Goal: Task Accomplishment & Management: Manage account settings

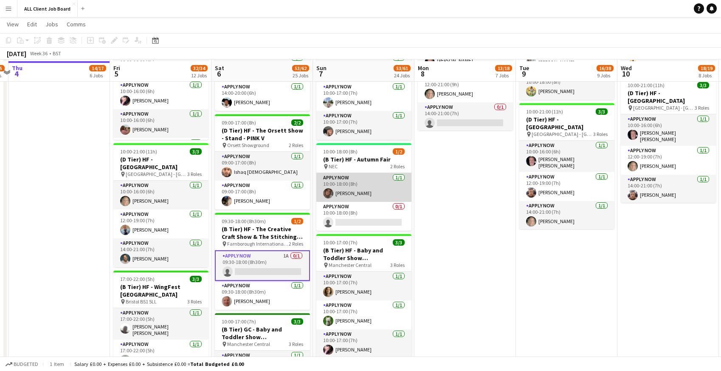
scroll to position [869, 0]
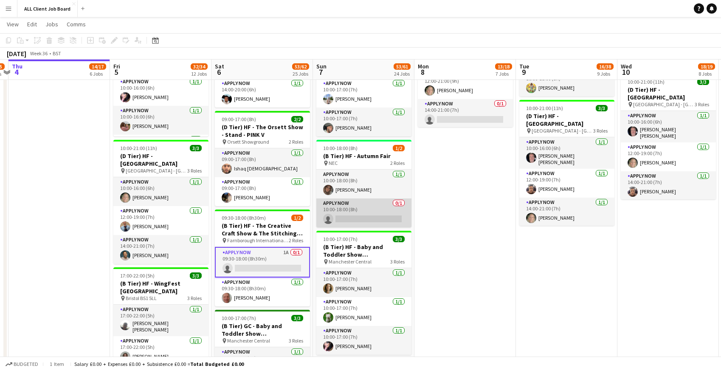
click at [345, 215] on app-card-role "APPLY NOW 0/1 10:00-18:00 (8h) single-neutral-actions" at bounding box center [363, 212] width 95 height 29
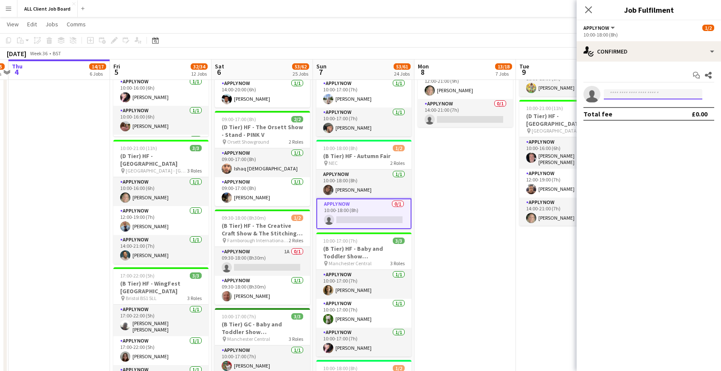
click at [616, 94] on input at bounding box center [653, 94] width 98 height 10
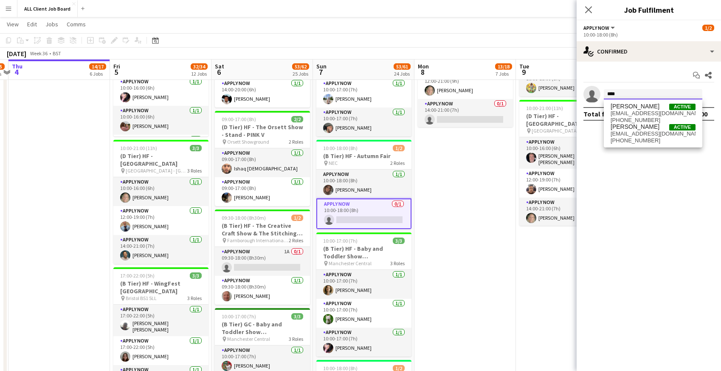
type input "****"
click at [587, 11] on icon at bounding box center [588, 10] width 8 height 8
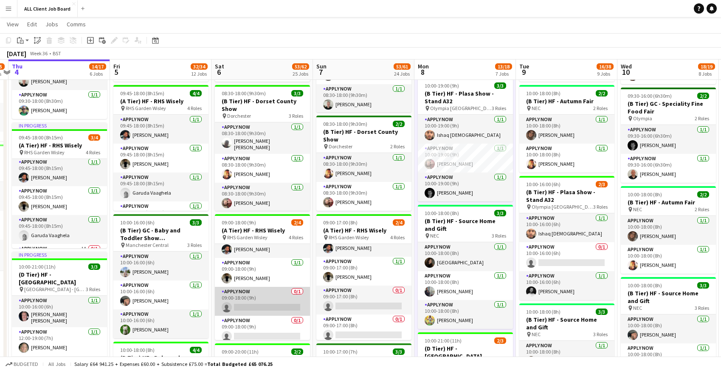
scroll to position [20, 0]
click at [257, 298] on app-card-role "APPLY NOW 0/1 09:00-18:00 (9h) single-neutral-actions" at bounding box center [262, 296] width 95 height 29
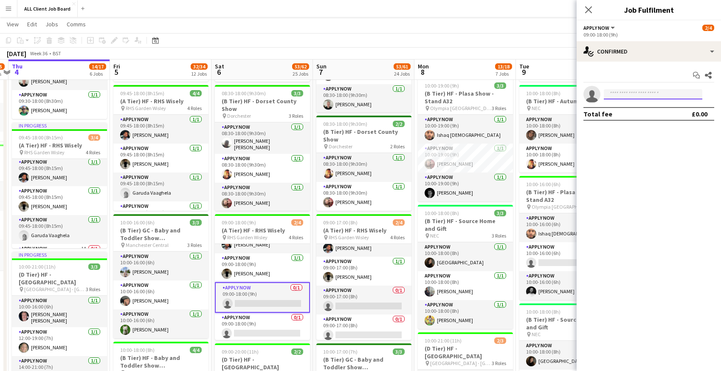
click at [686, 92] on input at bounding box center [653, 94] width 98 height 10
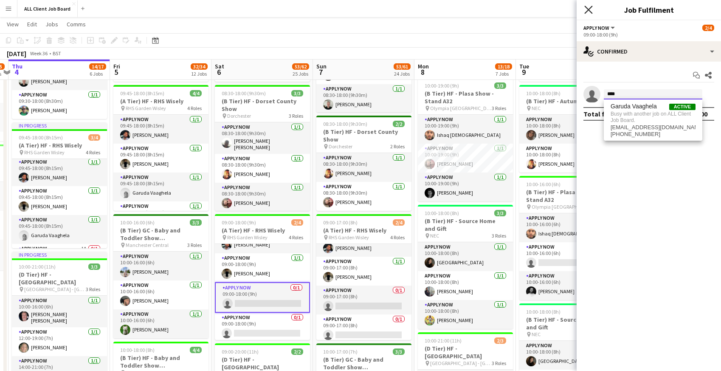
type input "****"
click at [590, 9] on icon "Close pop-in" at bounding box center [588, 10] width 8 height 8
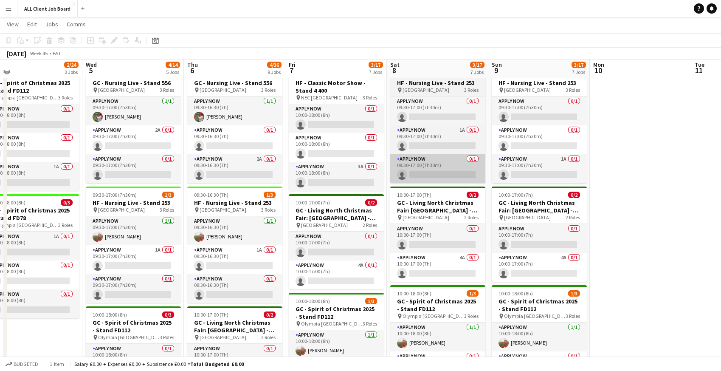
scroll to position [365, 0]
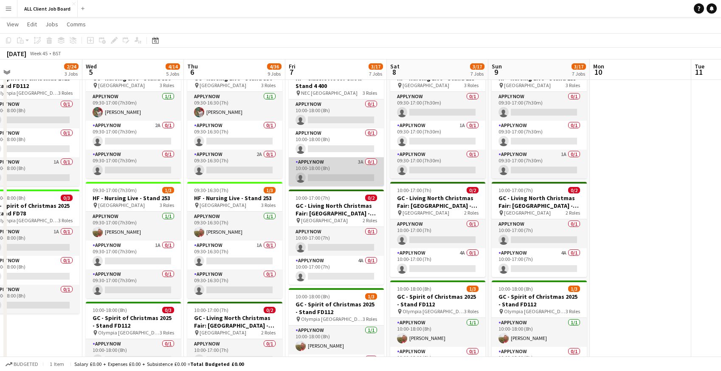
click at [335, 160] on app-card-role "APPLY NOW 3A 0/1 10:00-18:00 (8h) single-neutral-actions" at bounding box center [336, 171] width 95 height 29
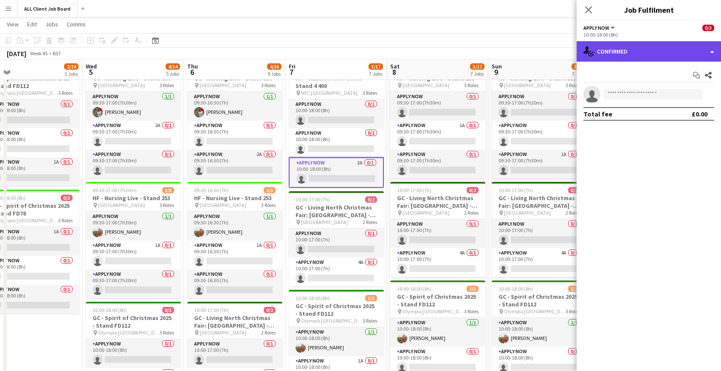
click at [638, 48] on div "single-neutral-actions-check-2 Confirmed" at bounding box center [648, 51] width 144 height 20
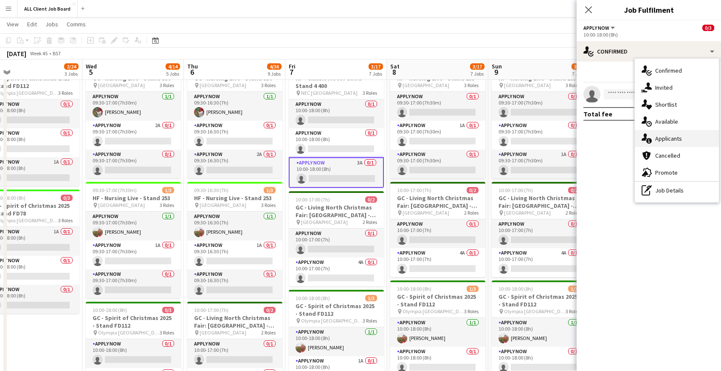
click at [658, 142] on span "Applicants" at bounding box center [668, 139] width 27 height 8
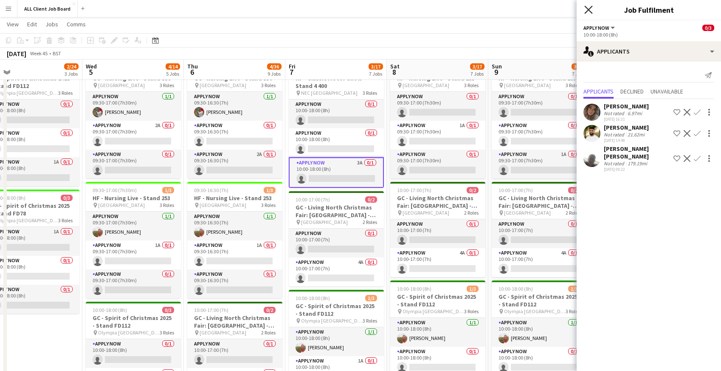
click at [587, 8] on icon at bounding box center [588, 10] width 8 height 8
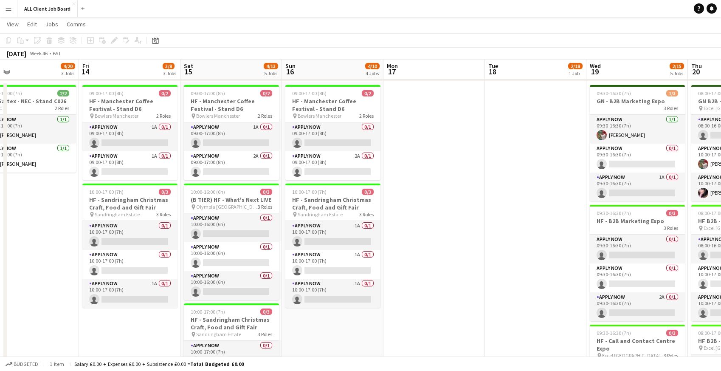
scroll to position [341, 0]
click at [135, 133] on app-card-role "APPLY NOW 1A 0/1 09:00-17:00 (8h) single-neutral-actions" at bounding box center [129, 137] width 95 height 29
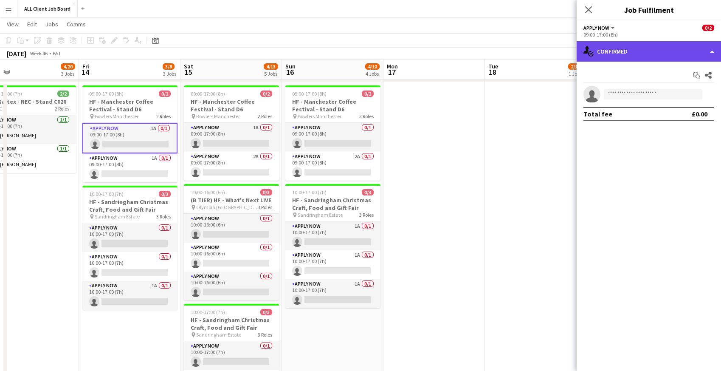
click at [627, 48] on div "single-neutral-actions-check-2 Confirmed" at bounding box center [648, 51] width 144 height 20
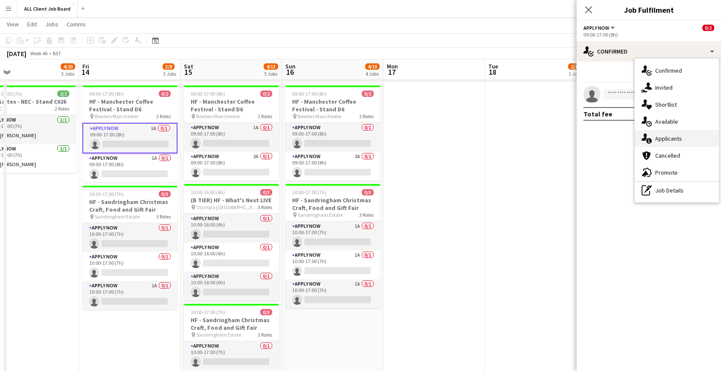
click at [657, 143] on div "single-neutral-actions-information Applicants" at bounding box center [677, 138] width 84 height 17
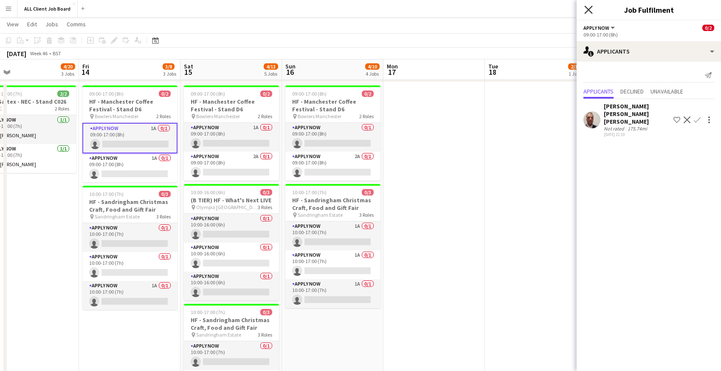
click at [587, 8] on icon at bounding box center [588, 10] width 8 height 8
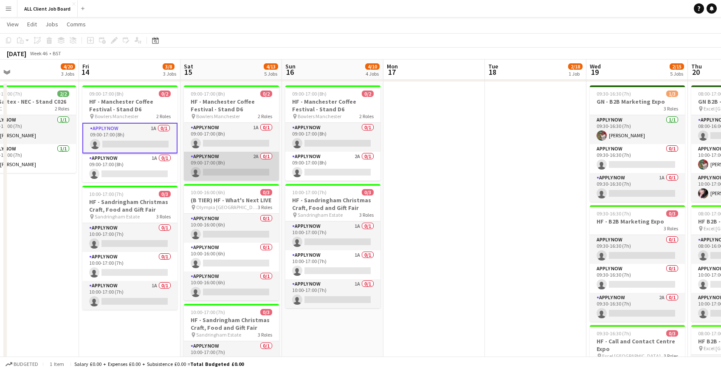
click at [240, 162] on app-card-role "APPLY NOW 2A 0/1 09:00-17:00 (8h) single-neutral-actions" at bounding box center [231, 166] width 95 height 29
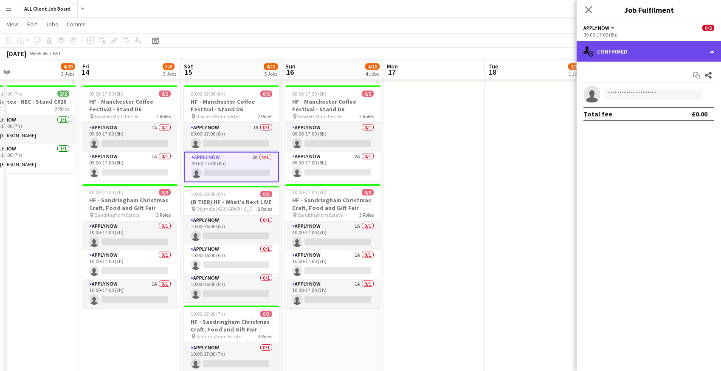
click at [621, 53] on div "single-neutral-actions-check-2 Confirmed" at bounding box center [648, 51] width 144 height 20
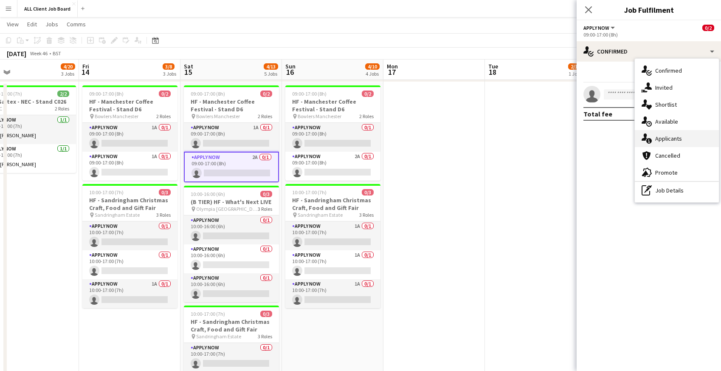
click at [654, 138] on div "single-neutral-actions-information Applicants" at bounding box center [677, 138] width 84 height 17
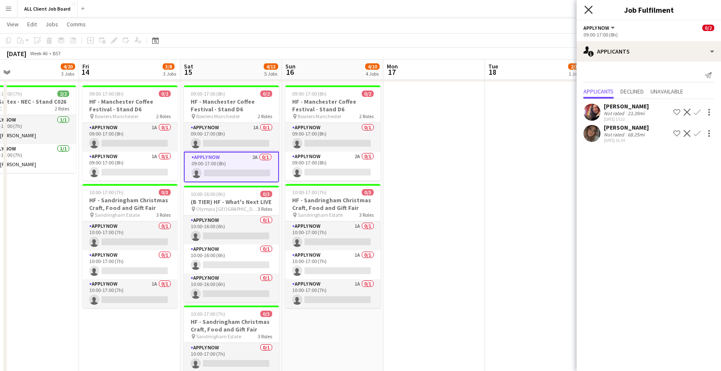
click at [588, 8] on icon "Close pop-in" at bounding box center [588, 10] width 8 height 8
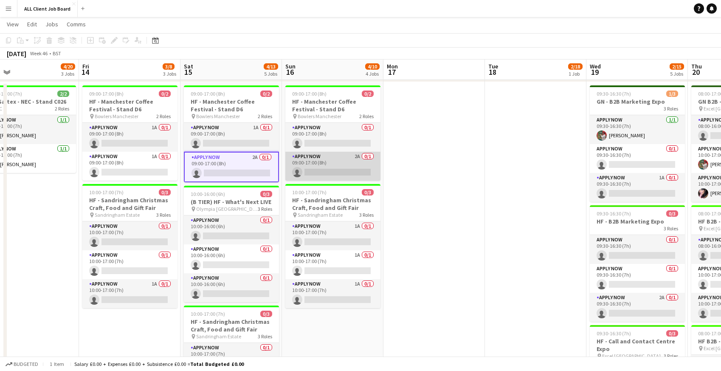
click at [333, 161] on app-card-role "APPLY NOW 2A 0/1 09:00-17:00 (8h) single-neutral-actions" at bounding box center [332, 166] width 95 height 29
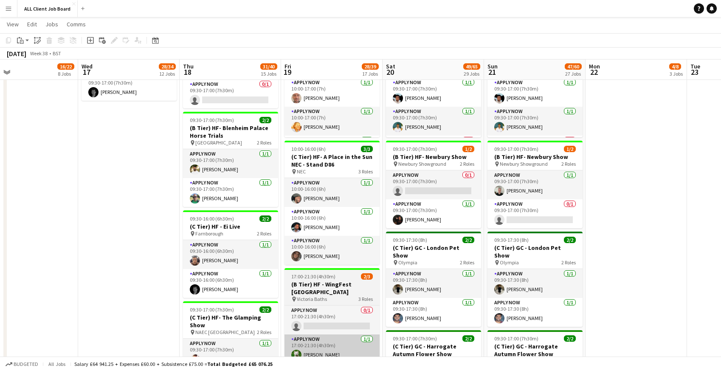
scroll to position [0, 333]
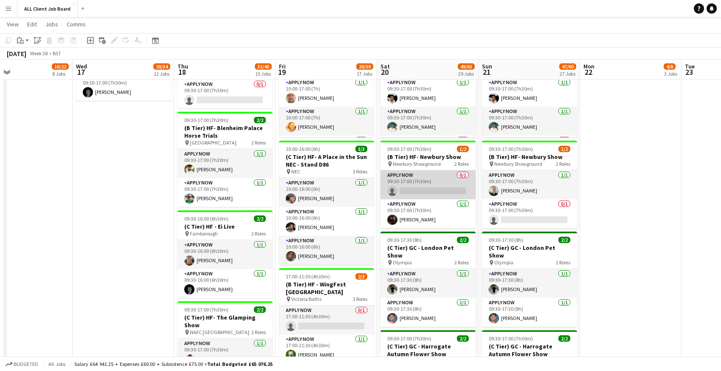
click at [416, 185] on app-card-role "APPLY NOW 0/1 09:30-17:00 (7h30m) single-neutral-actions" at bounding box center [427, 184] width 95 height 29
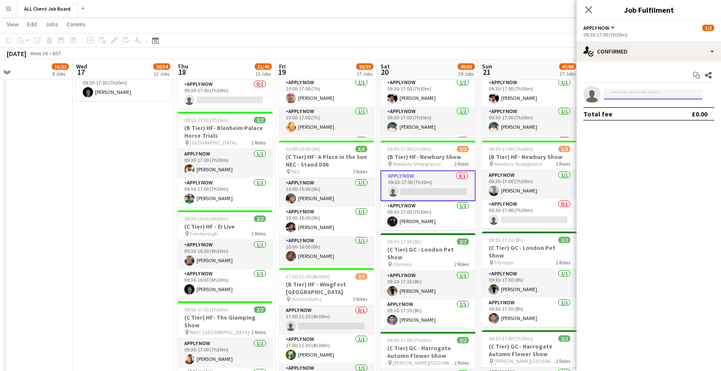
click at [620, 96] on input at bounding box center [653, 94] width 98 height 10
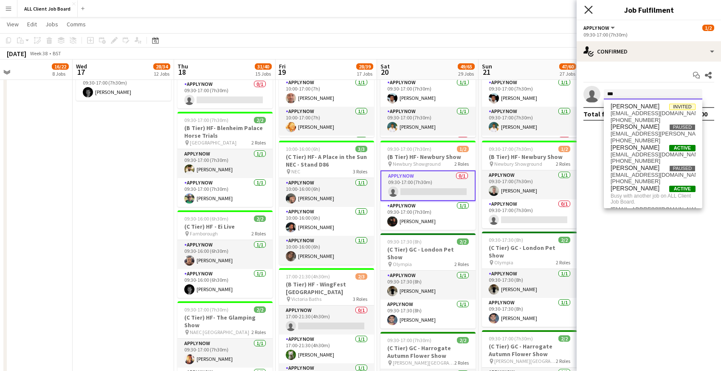
type input "***"
click at [588, 11] on icon "Close pop-in" at bounding box center [588, 10] width 8 height 8
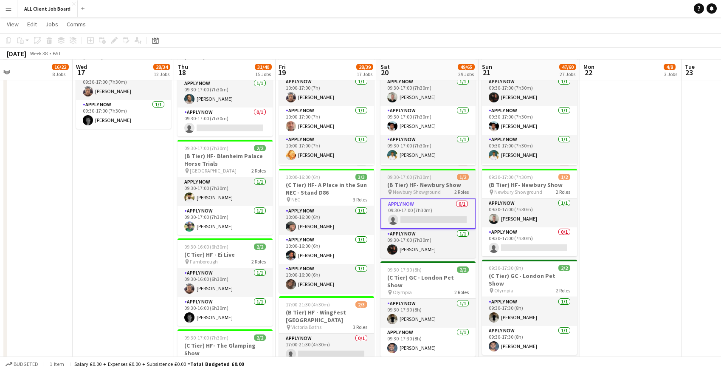
scroll to position [1007, 0]
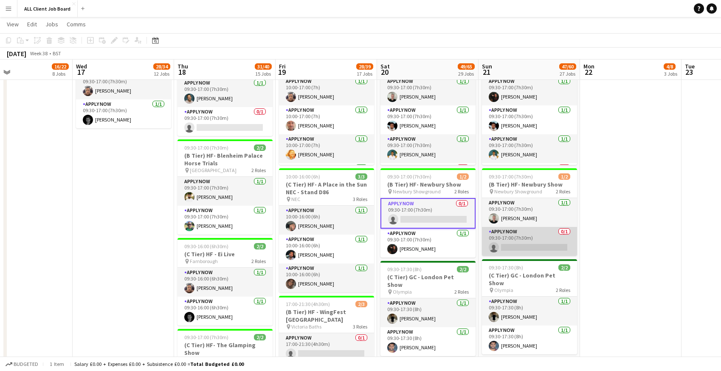
click at [548, 238] on app-card-role "APPLY NOW 0/1 09:30-17:00 (7h30m) single-neutral-actions" at bounding box center [529, 241] width 95 height 29
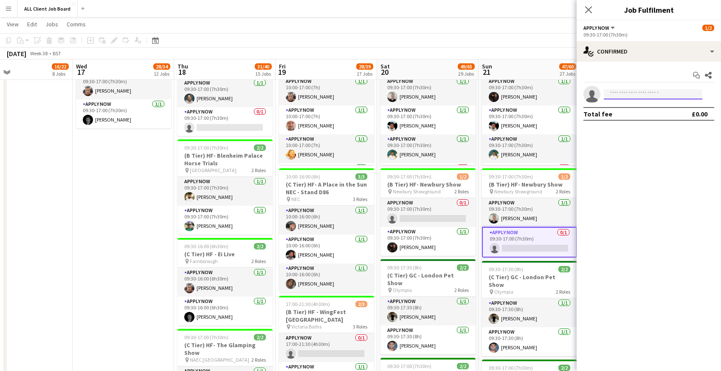
click at [613, 98] on input at bounding box center [653, 94] width 98 height 10
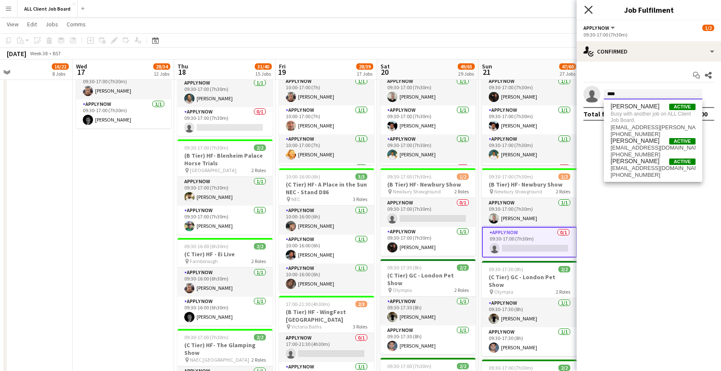
type input "****"
click at [589, 6] on icon "Close pop-in" at bounding box center [588, 10] width 8 height 8
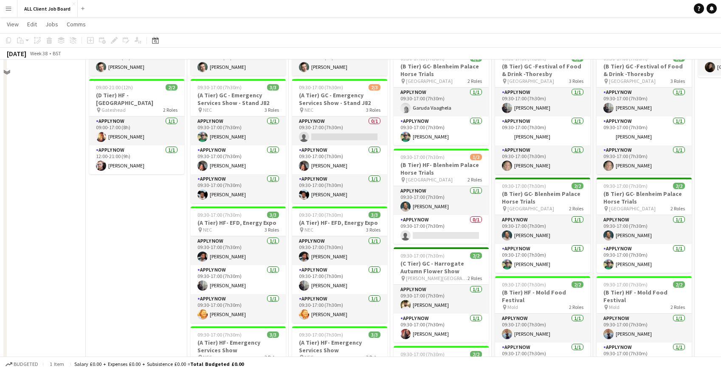
scroll to position [424, 0]
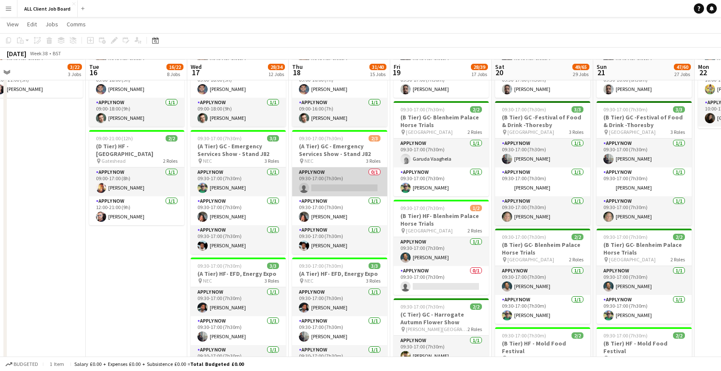
click at [344, 171] on app-card-role "APPLY NOW 0/1 09:30-17:00 (7h30m) single-neutral-actions" at bounding box center [339, 181] width 95 height 29
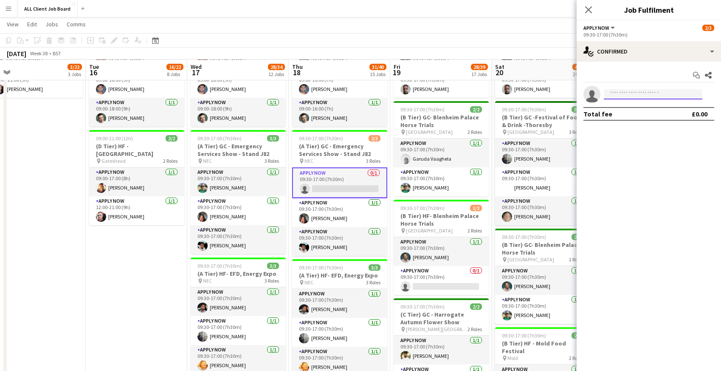
click at [640, 95] on input at bounding box center [653, 94] width 98 height 10
type input "****"
click at [634, 116] on span "henry-ward04@hotmail.com" at bounding box center [652, 113] width 85 height 7
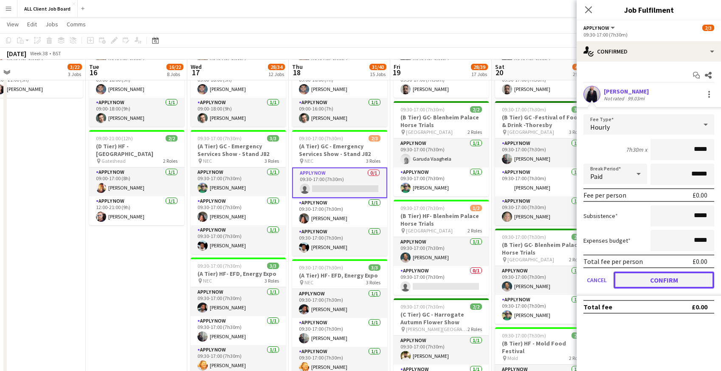
click at [640, 279] on button "Confirm" at bounding box center [663, 279] width 101 height 17
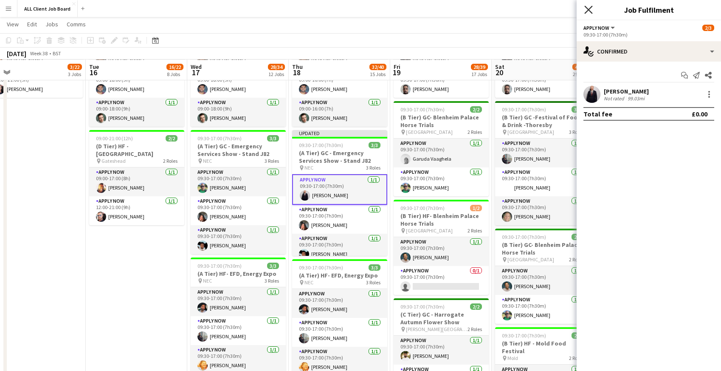
click at [585, 7] on icon at bounding box center [588, 10] width 8 height 8
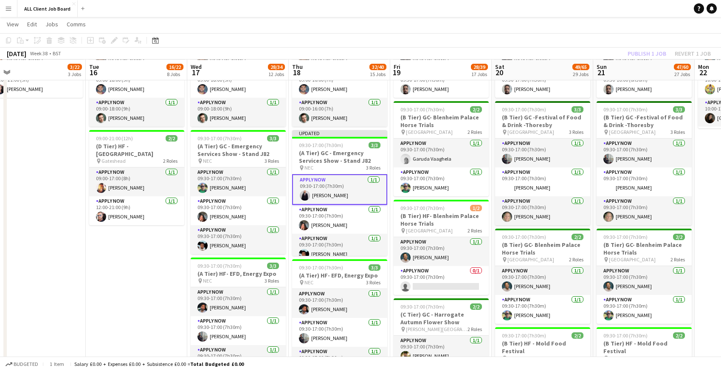
click at [583, 8] on app-navbar "Menu Boards Boards Boards All jobs Status Workforce Workforce My Workforce Recr…" at bounding box center [360, 8] width 721 height 17
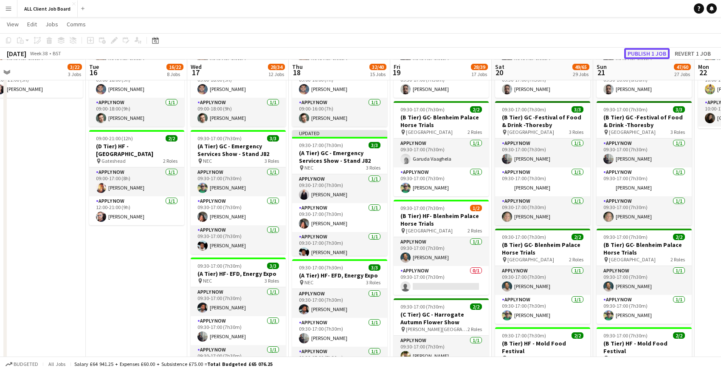
click at [655, 53] on button "Publish 1 job" at bounding box center [646, 53] width 45 height 11
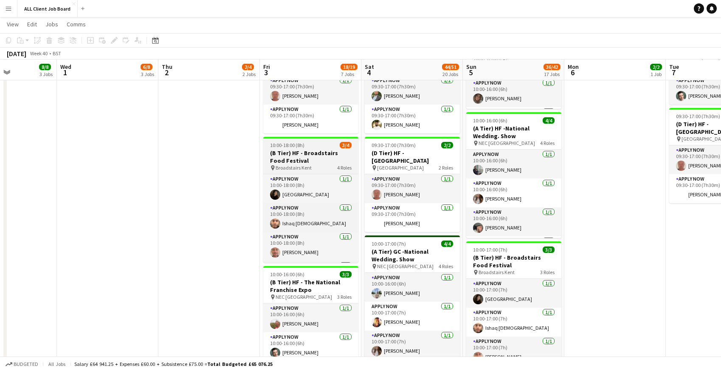
scroll to position [744, 0]
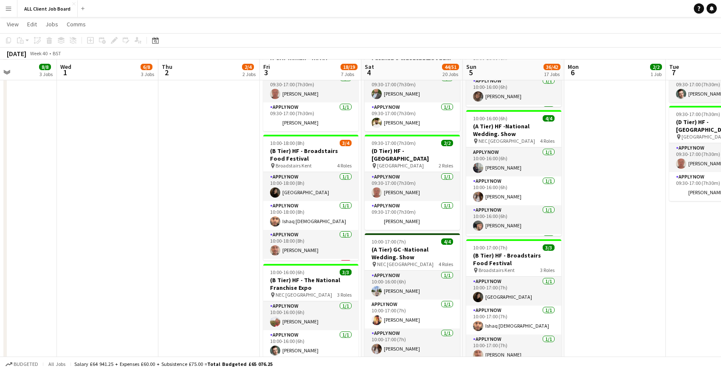
click at [557, 8] on app-navbar "Menu Boards Boards Boards All jobs Status Workforce Workforce My Workforce Recr…" at bounding box center [360, 8] width 721 height 17
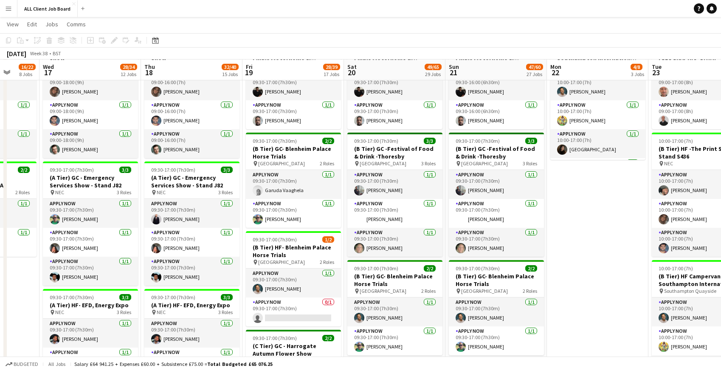
scroll to position [0, 238]
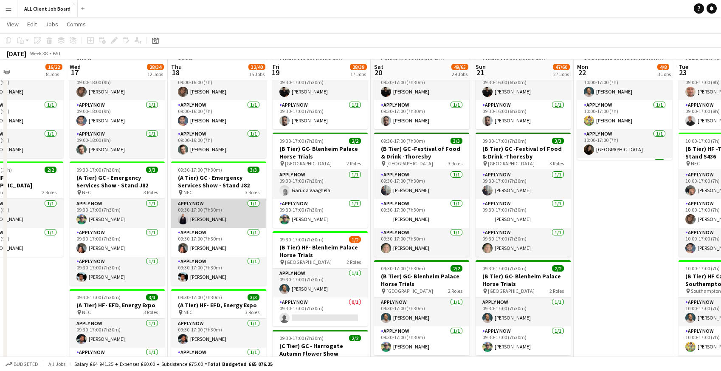
click at [213, 217] on app-card-role "APPLY NOW 1/1 09:30-17:00 (7h30m) Henry Ward" at bounding box center [218, 213] width 95 height 29
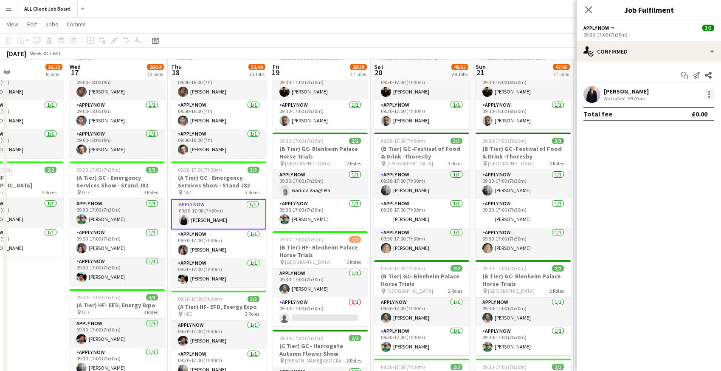
click at [705, 95] on div at bounding box center [709, 94] width 10 height 10
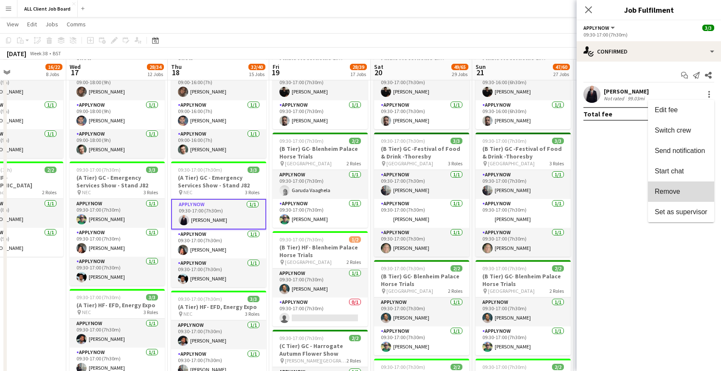
click at [675, 186] on button "Remove" at bounding box center [681, 191] width 66 height 20
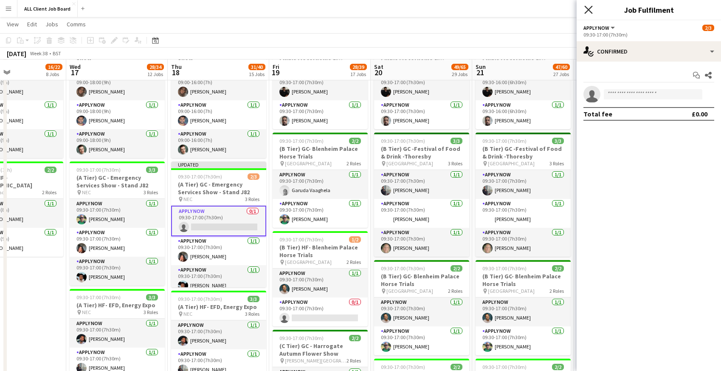
click at [590, 8] on icon "Close pop-in" at bounding box center [588, 10] width 8 height 8
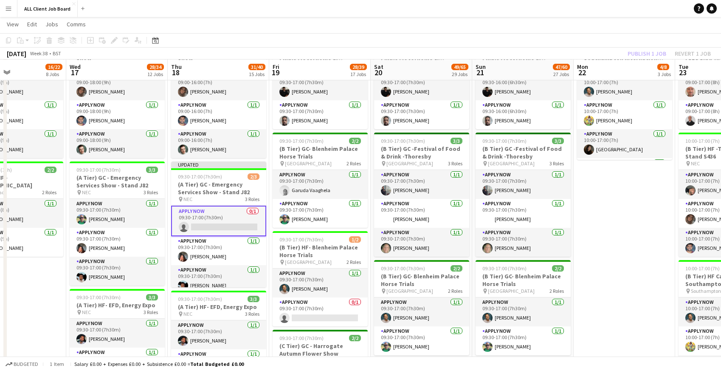
click at [572, 8] on app-navbar "Menu Boards Boards Boards All jobs Status Workforce Workforce My Workforce Recr…" at bounding box center [360, 8] width 721 height 17
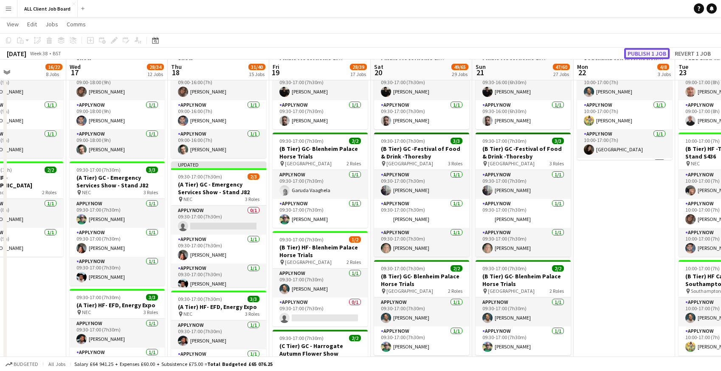
click at [644, 58] on button "Publish 1 job" at bounding box center [646, 53] width 45 height 11
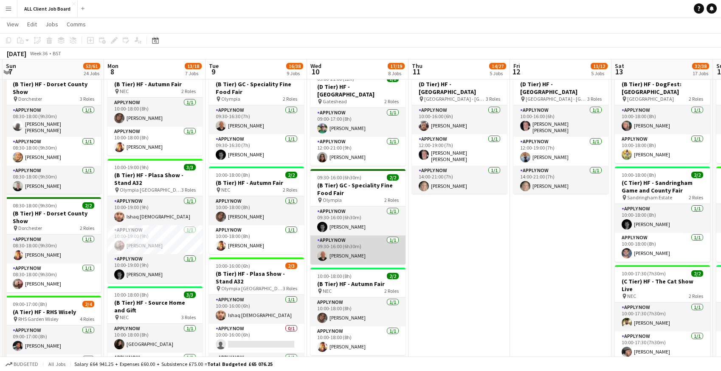
scroll to position [456, 0]
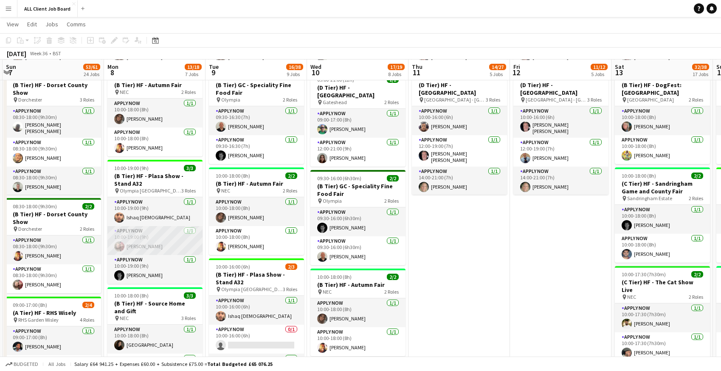
click at [138, 241] on app-card-role "APPLY NOW 1/1 10:00-19:00 (9h) Jean Ramsay" at bounding box center [154, 240] width 95 height 29
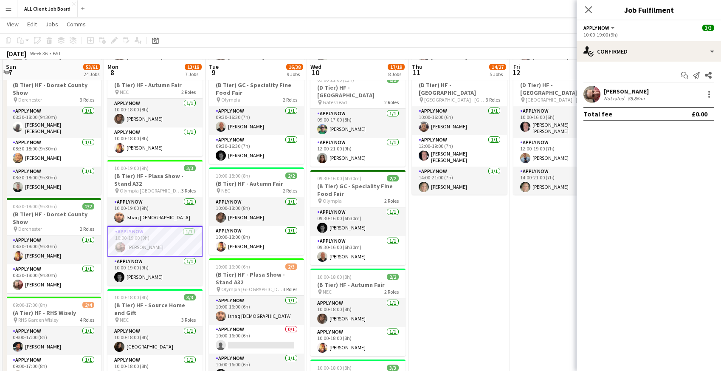
click at [618, 90] on div "Jean Ramsay" at bounding box center [626, 91] width 45 height 8
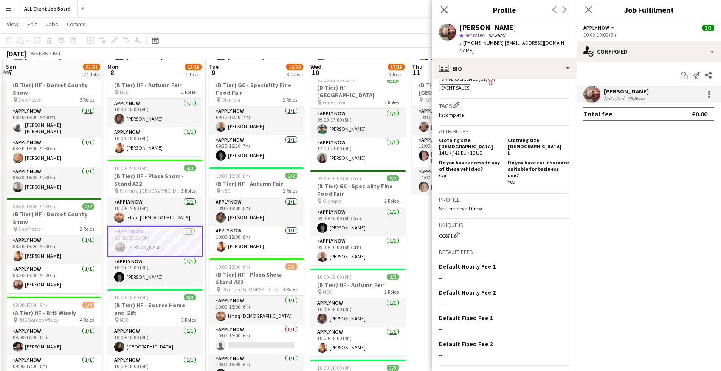
scroll to position [326, 0]
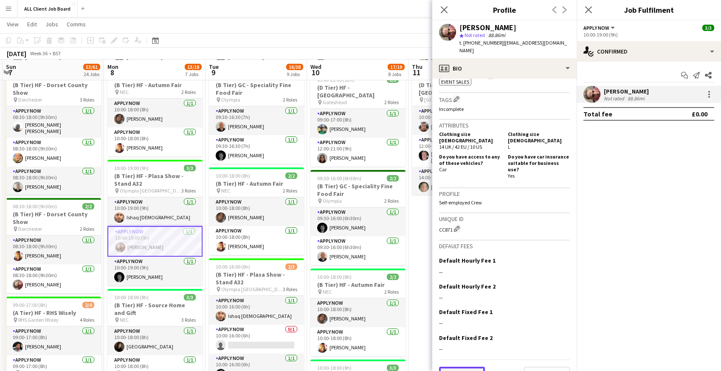
click at [465, 366] on button "Previous" at bounding box center [462, 374] width 46 height 17
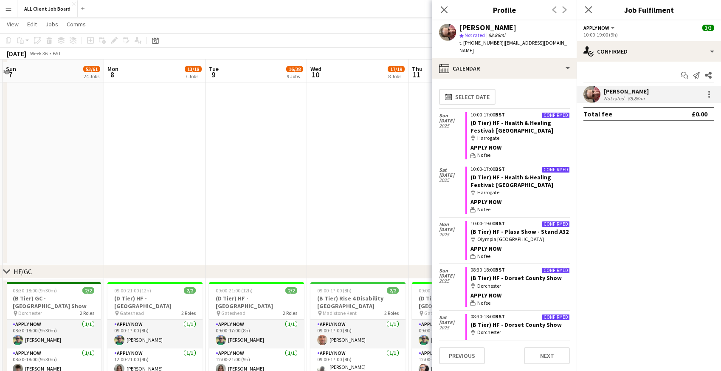
scroll to position [143, 0]
click at [443, 8] on icon at bounding box center [444, 10] width 8 height 8
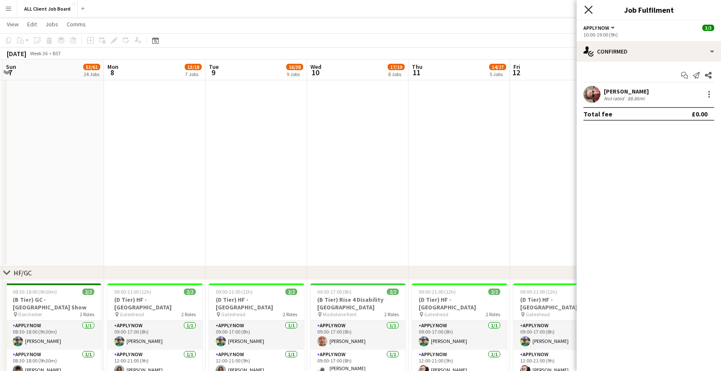
click at [587, 11] on icon at bounding box center [588, 10] width 8 height 8
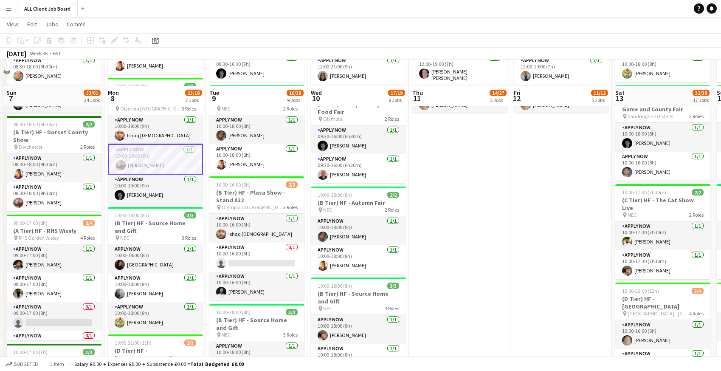
scroll to position [564, 0]
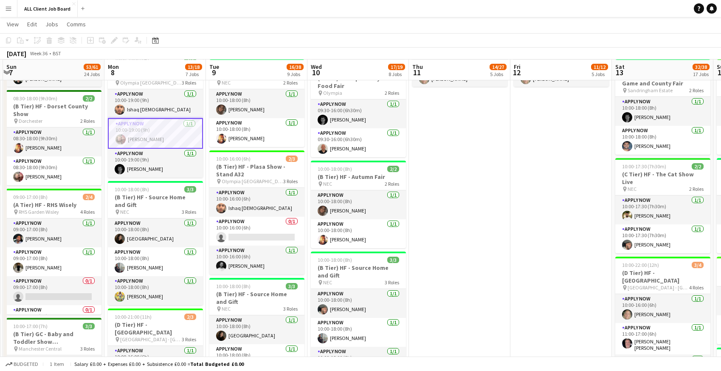
click at [158, 141] on app-card-role "APPLY NOW 1/1 10:00-19:00 (9h) Jean Ramsay" at bounding box center [155, 133] width 95 height 31
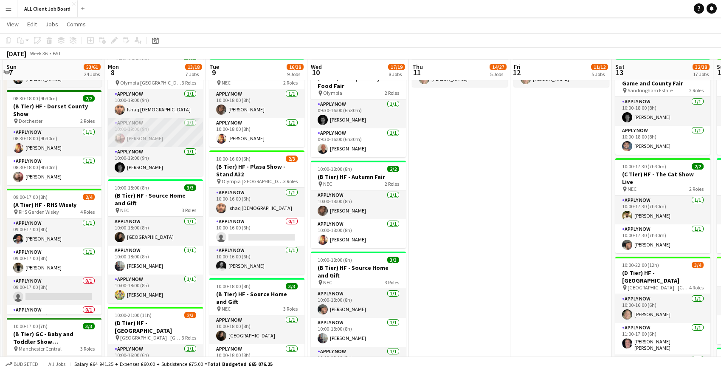
click at [177, 124] on app-card-role "APPLY NOW 1/1 10:00-19:00 (9h) Jean Ramsay" at bounding box center [155, 132] width 95 height 29
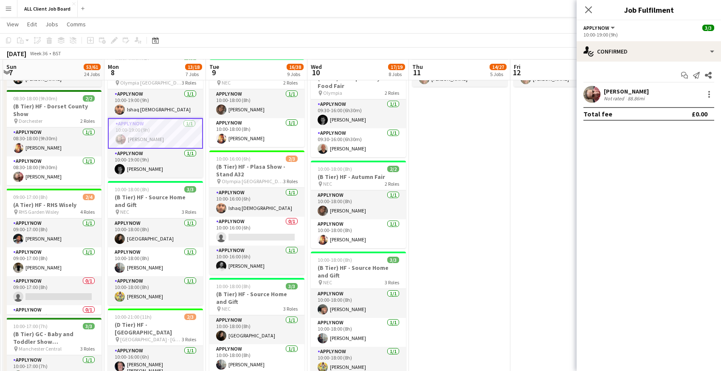
click at [617, 93] on div "Jean Ramsay" at bounding box center [626, 91] width 45 height 8
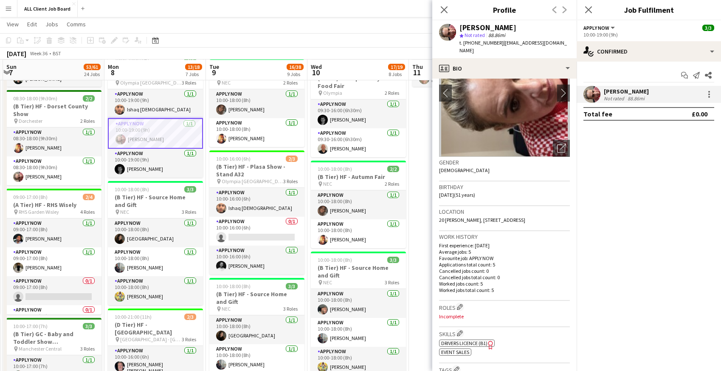
scroll to position [34, 0]
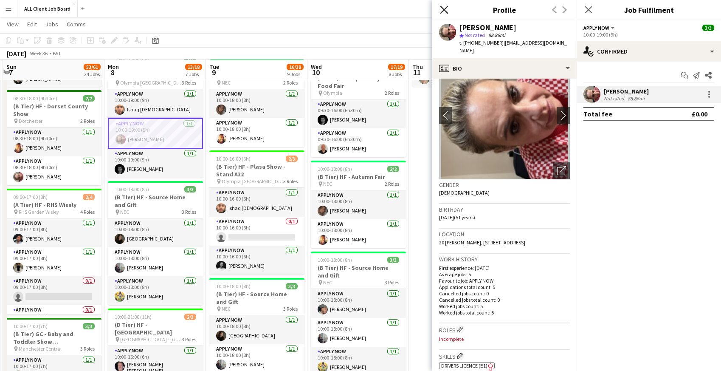
click at [442, 11] on icon at bounding box center [444, 10] width 8 height 8
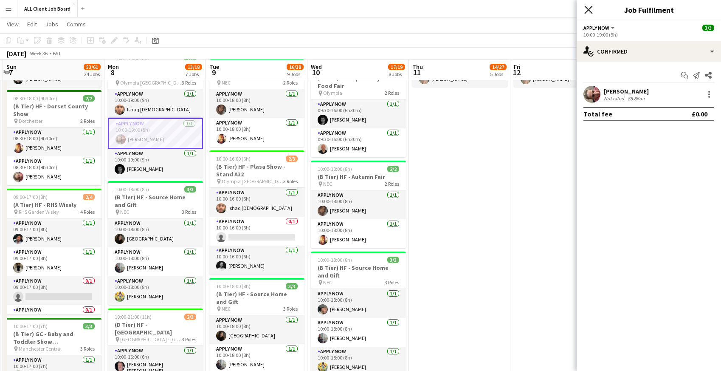
click at [589, 11] on icon at bounding box center [588, 10] width 8 height 8
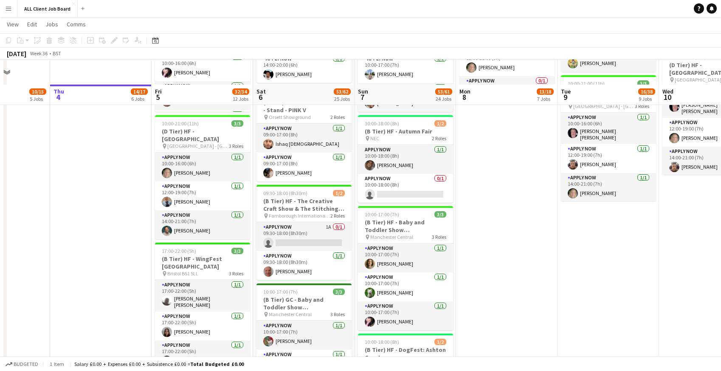
scroll to position [882, 0]
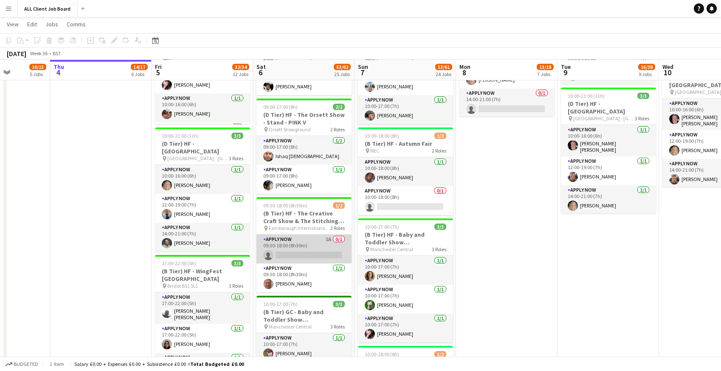
click at [279, 256] on app-card-role "APPLY NOW 1A 0/1 09:30-18:00 (8h30m) single-neutral-actions" at bounding box center [303, 248] width 95 height 29
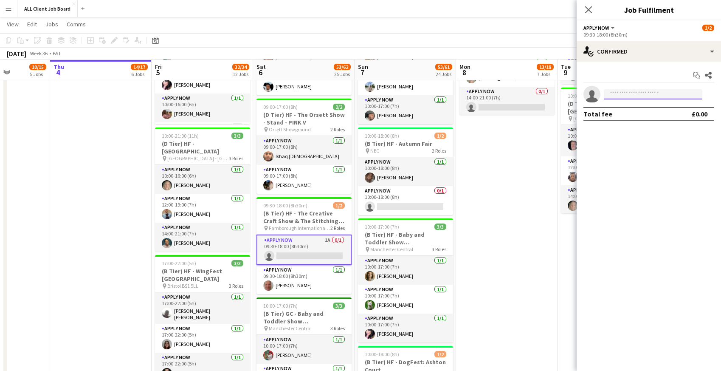
click at [624, 92] on input at bounding box center [653, 94] width 98 height 10
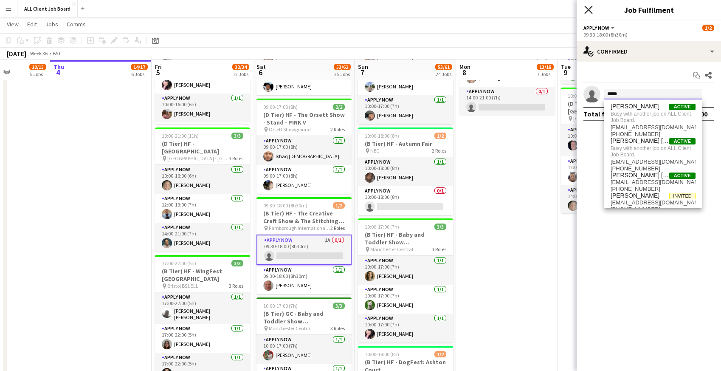
type input "*****"
click at [590, 12] on icon at bounding box center [588, 10] width 8 height 8
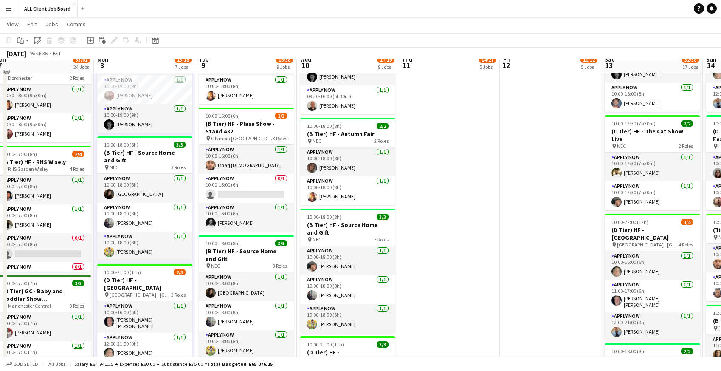
scroll to position [600, 0]
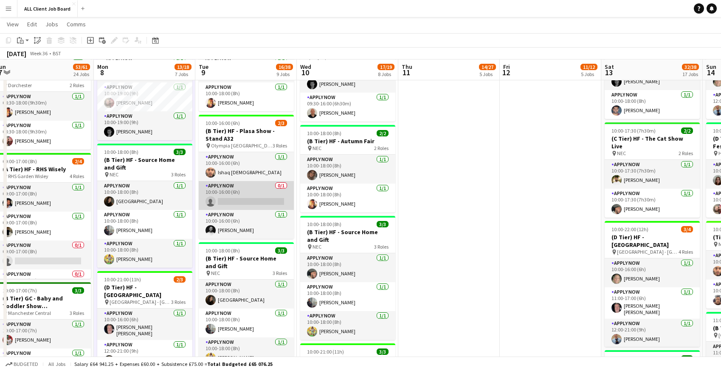
click at [239, 204] on app-card-role "APPLY NOW 0/1 10:00-16:00 (6h) single-neutral-actions" at bounding box center [246, 195] width 95 height 29
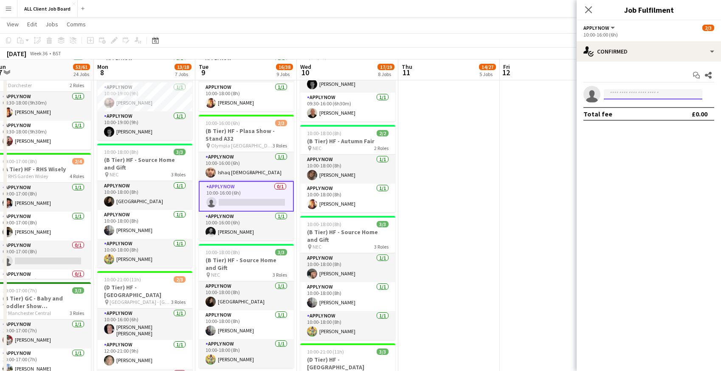
click at [632, 98] on input at bounding box center [653, 94] width 98 height 10
type input "****"
click at [632, 120] on span "+447304053108" at bounding box center [652, 120] width 85 height 7
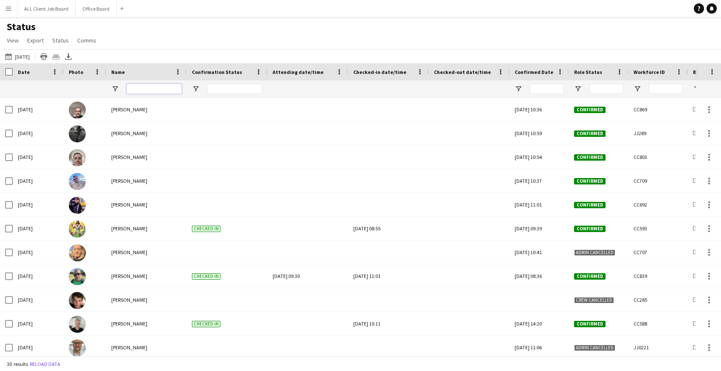
click at [138, 88] on input "Name Filter Input" at bounding box center [153, 89] width 55 height 10
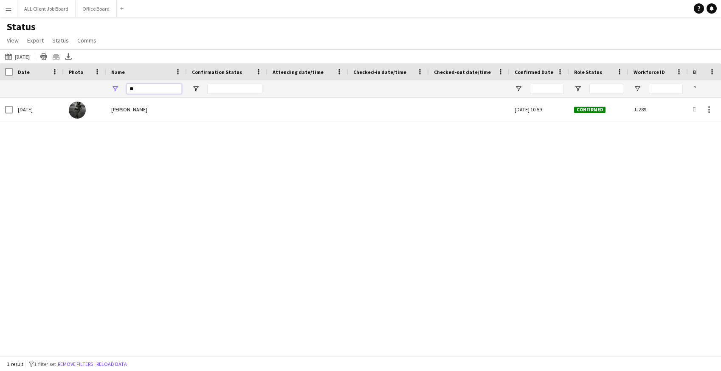
type input "*"
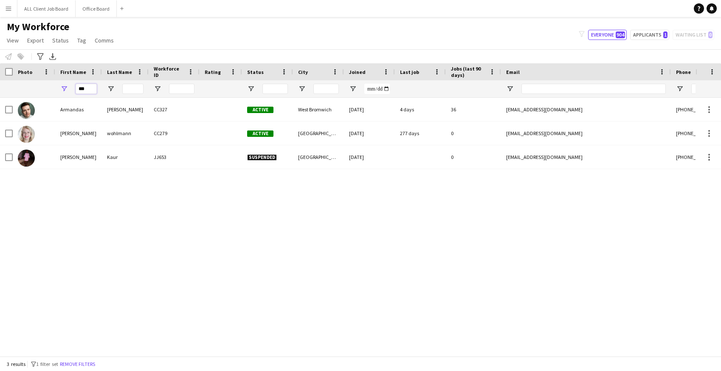
drag, startPoint x: 90, startPoint y: 89, endPoint x: 71, endPoint y: 88, distance: 19.1
click at [71, 88] on div "***" at bounding box center [78, 88] width 47 height 17
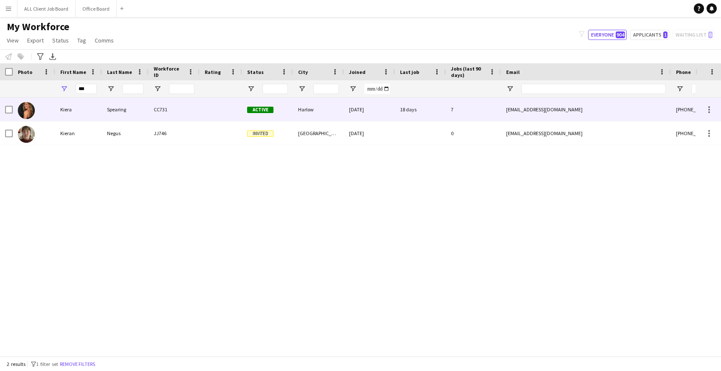
click at [129, 115] on div "Spearing" at bounding box center [125, 109] width 47 height 23
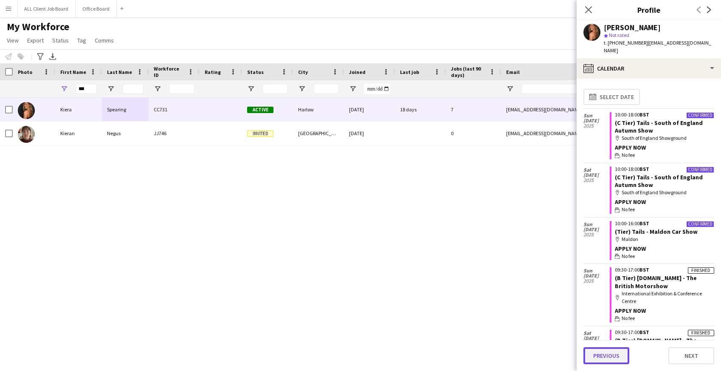
click at [618, 358] on button "Previous" at bounding box center [606, 355] width 46 height 17
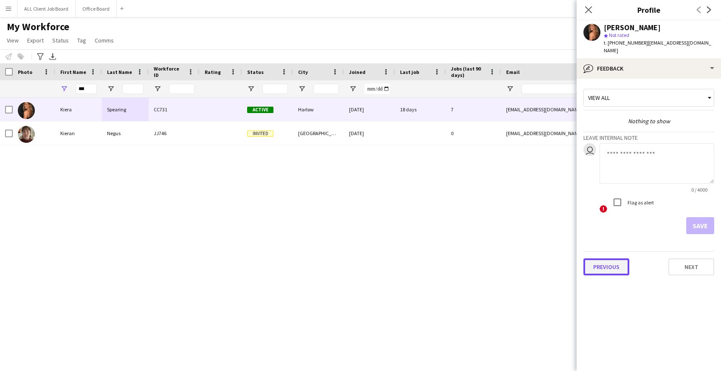
click at [613, 258] on button "Previous" at bounding box center [606, 266] width 46 height 17
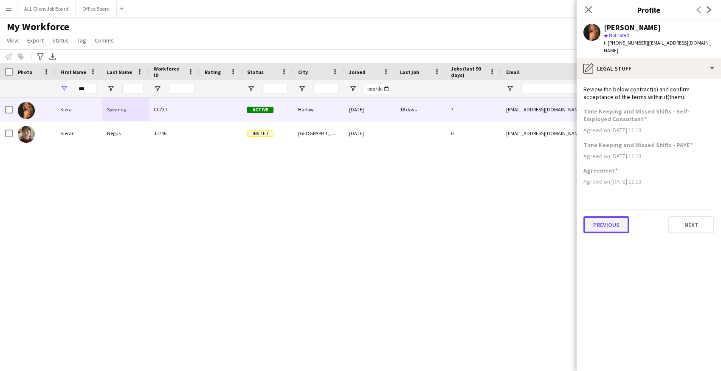
click at [609, 216] on button "Previous" at bounding box center [606, 224] width 46 height 17
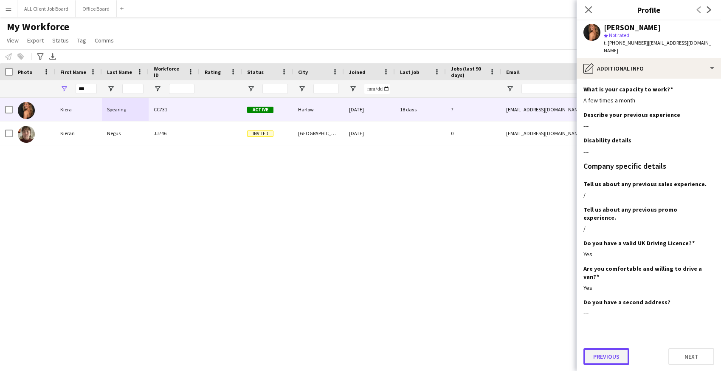
click at [609, 348] on button "Previous" at bounding box center [606, 356] width 46 height 17
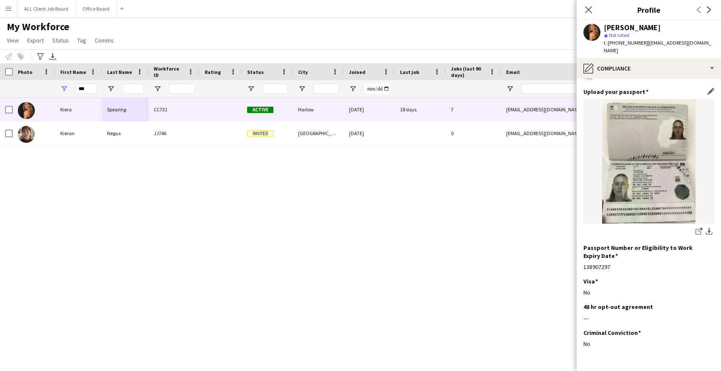
scroll to position [73, 0]
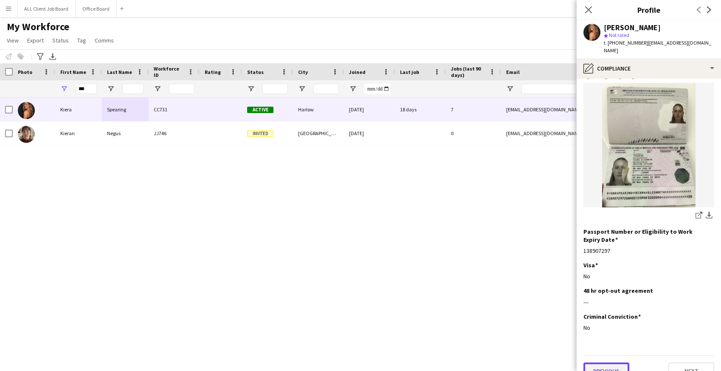
click at [614, 362] on button "Previous" at bounding box center [606, 370] width 46 height 17
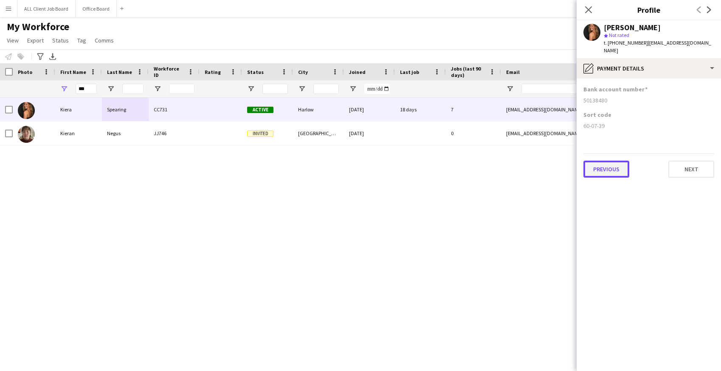
click at [611, 160] on button "Previous" at bounding box center [606, 168] width 46 height 17
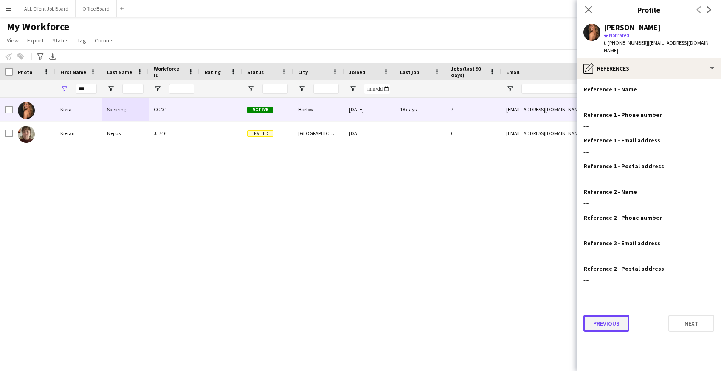
click at [600, 318] on button "Previous" at bounding box center [606, 323] width 46 height 17
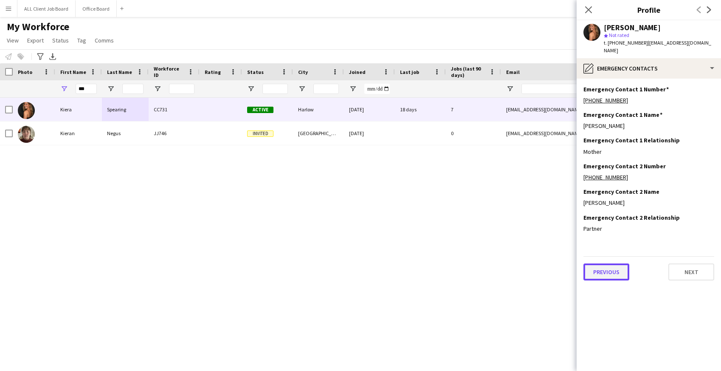
click at [605, 263] on button "Previous" at bounding box center [606, 271] width 46 height 17
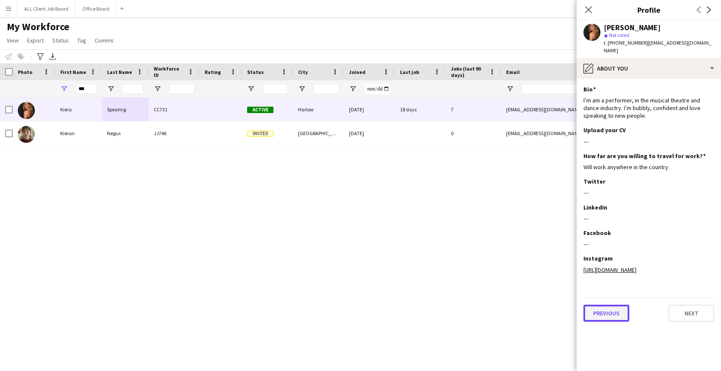
click at [604, 305] on button "Previous" at bounding box center [606, 312] width 46 height 17
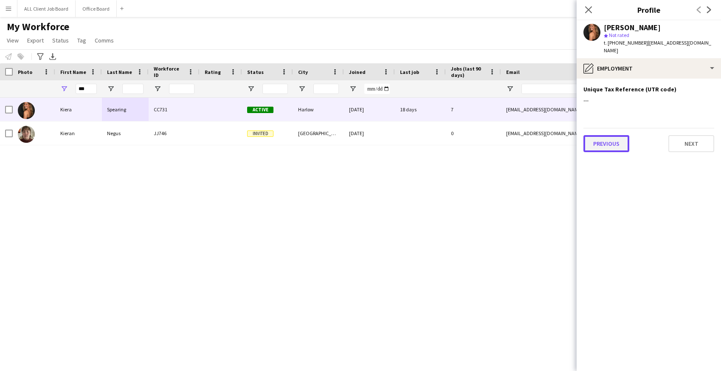
click at [603, 143] on button "Previous" at bounding box center [606, 143] width 46 height 17
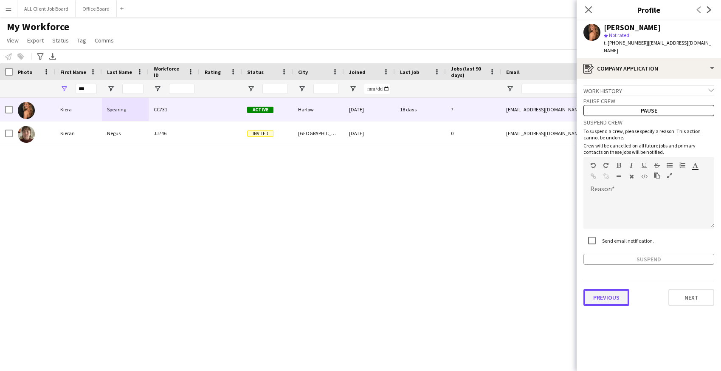
click at [612, 289] on button "Previous" at bounding box center [606, 297] width 46 height 17
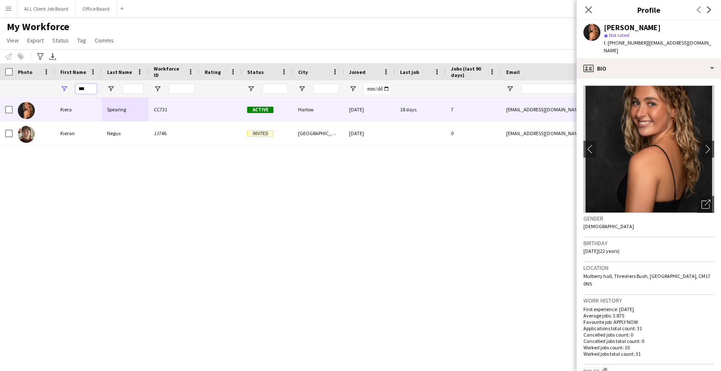
drag, startPoint x: 89, startPoint y: 90, endPoint x: 66, endPoint y: 87, distance: 23.0
click at [66, 87] on div "***" at bounding box center [78, 88] width 47 height 17
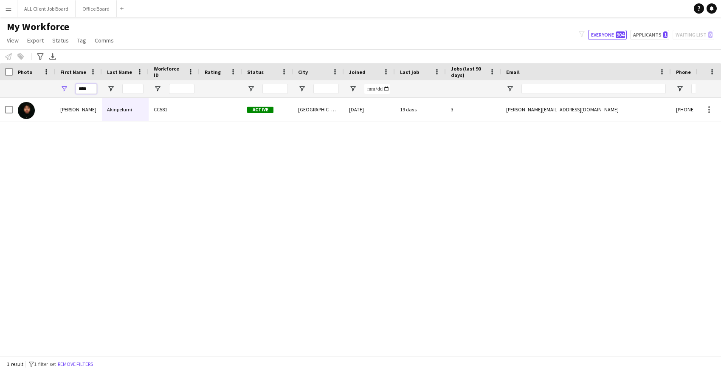
type input "****"
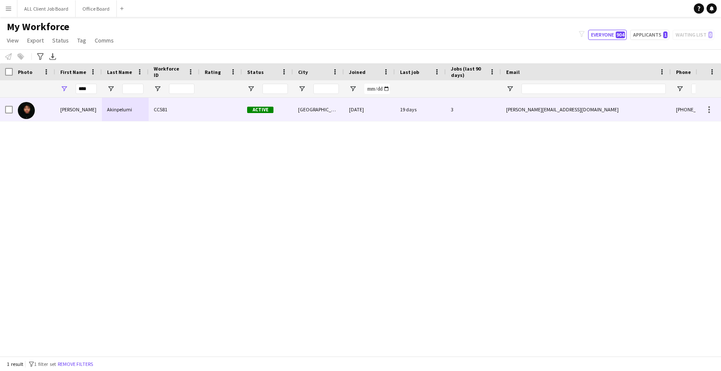
click at [75, 110] on div "Kaitlyn" at bounding box center [78, 109] width 47 height 23
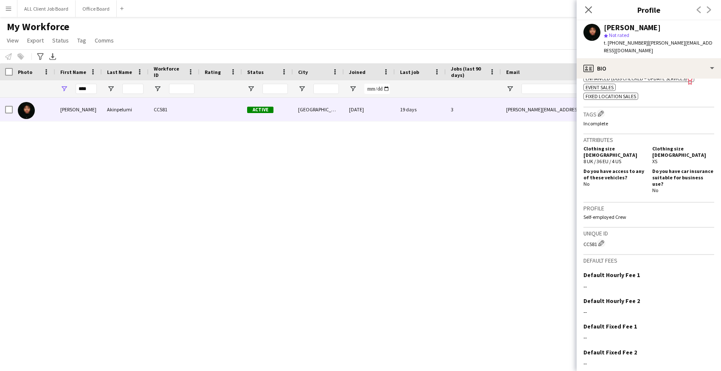
scroll to position [354, 0]
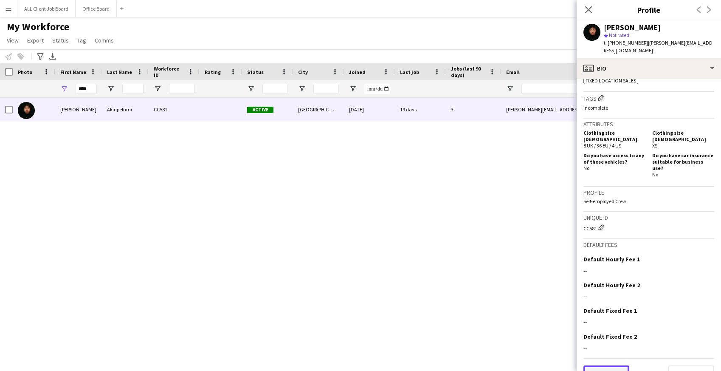
click at [610, 365] on button "Previous" at bounding box center [606, 373] width 46 height 17
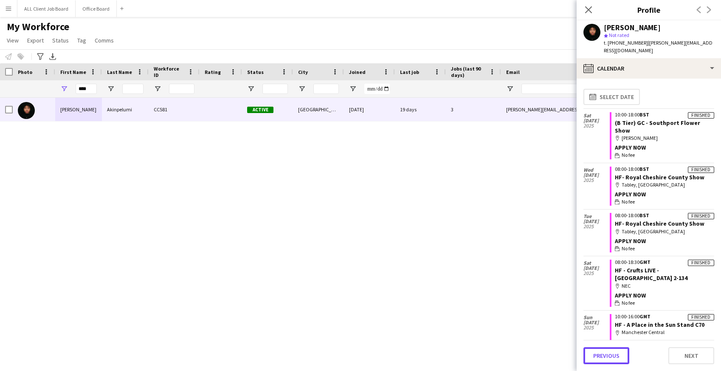
click at [610, 357] on button "Previous" at bounding box center [606, 355] width 46 height 17
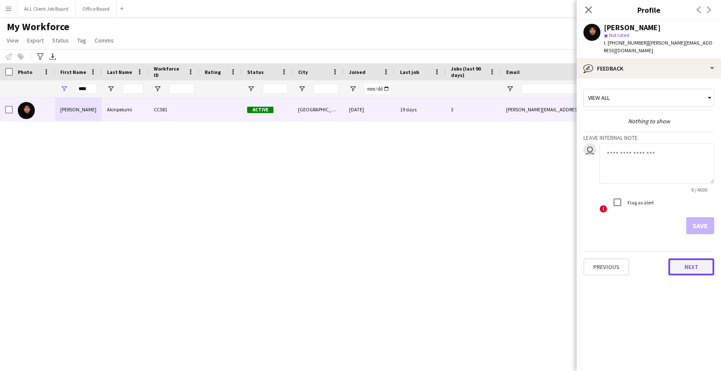
click at [697, 258] on button "Next" at bounding box center [691, 266] width 46 height 17
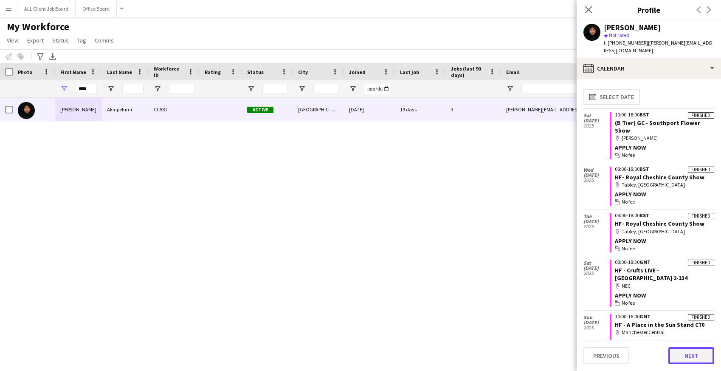
click at [693, 355] on button "Next" at bounding box center [691, 355] width 46 height 17
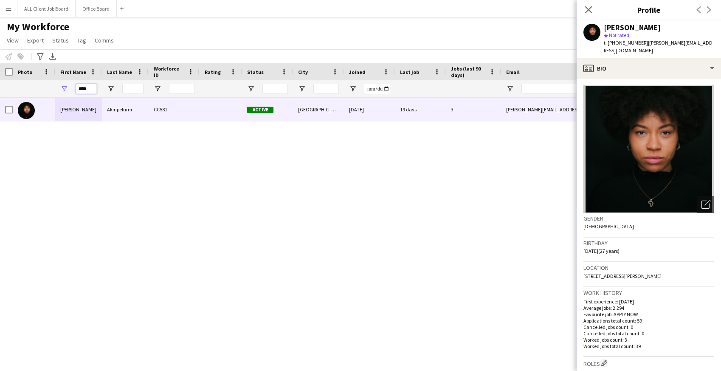
drag, startPoint x: 94, startPoint y: 89, endPoint x: 71, endPoint y: 87, distance: 23.0
click at [71, 88] on div "****" at bounding box center [78, 88] width 47 height 17
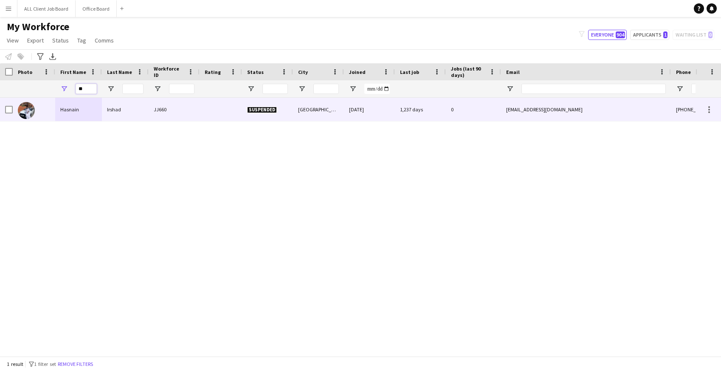
type input "*"
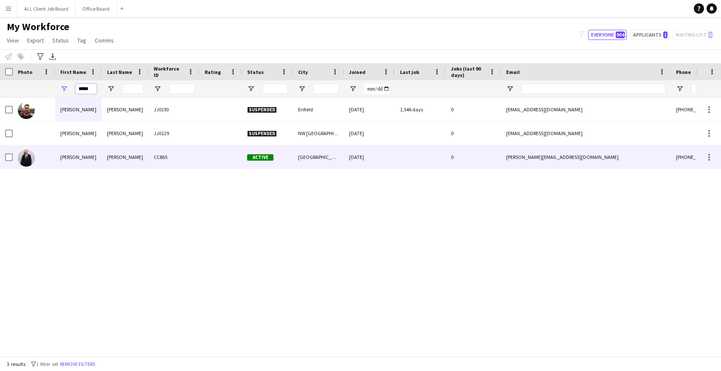
type input "*****"
click at [94, 157] on div "Henry" at bounding box center [78, 156] width 47 height 23
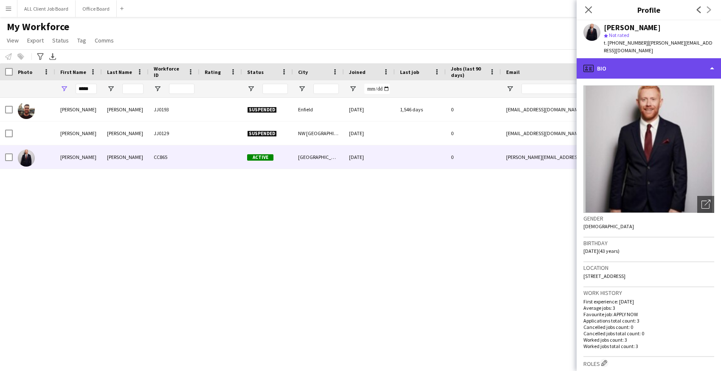
click at [642, 61] on div "profile Bio" at bounding box center [648, 68] width 144 height 20
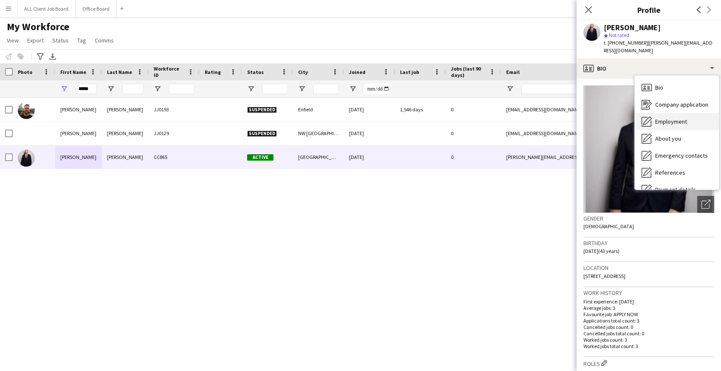
click at [663, 118] on span "Employment" at bounding box center [671, 122] width 32 height 8
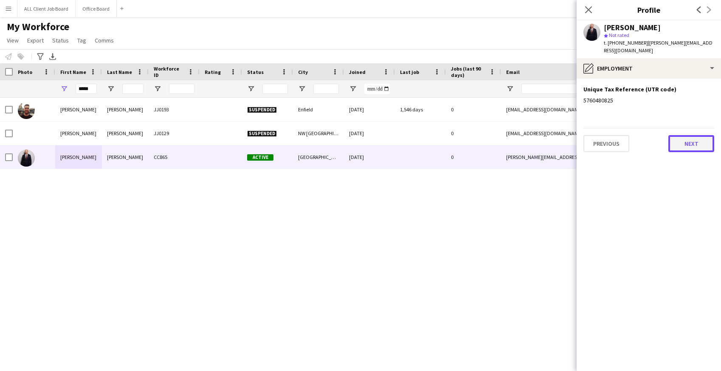
click at [685, 138] on button "Next" at bounding box center [691, 143] width 46 height 17
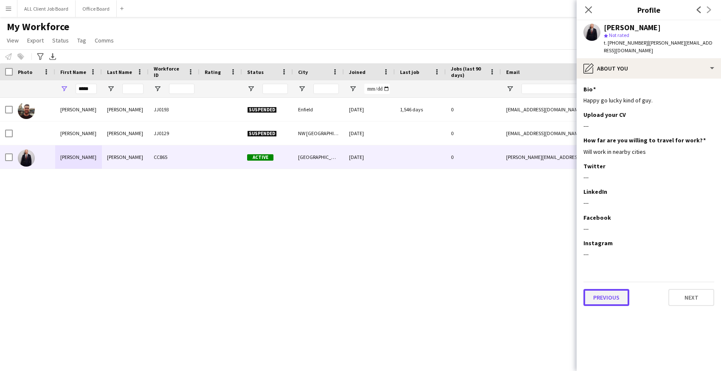
click at [621, 296] on button "Previous" at bounding box center [606, 297] width 46 height 17
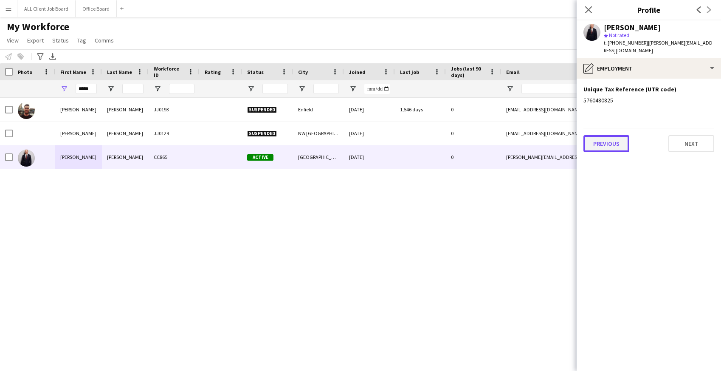
click at [604, 135] on button "Previous" at bounding box center [606, 143] width 46 height 17
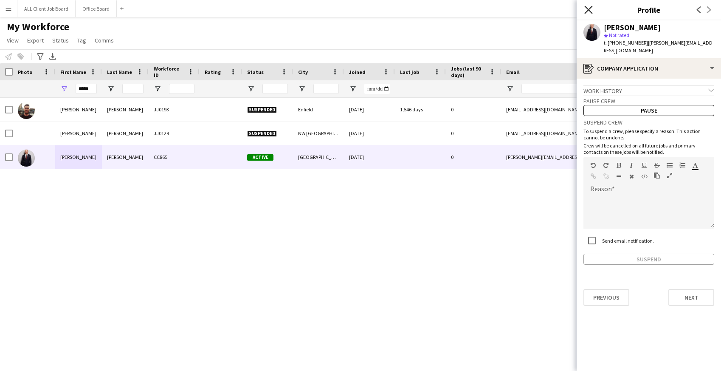
click at [590, 10] on icon "Close pop-in" at bounding box center [588, 10] width 8 height 8
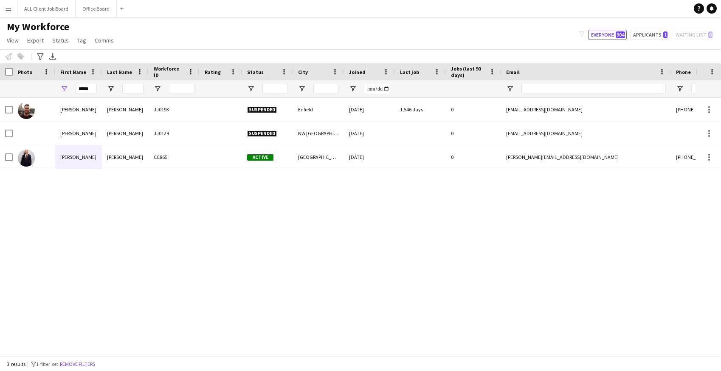
click at [558, 12] on app-navbar "Menu Boards Boards Boards All jobs Status Workforce Workforce My Workforce Recr…" at bounding box center [360, 8] width 721 height 17
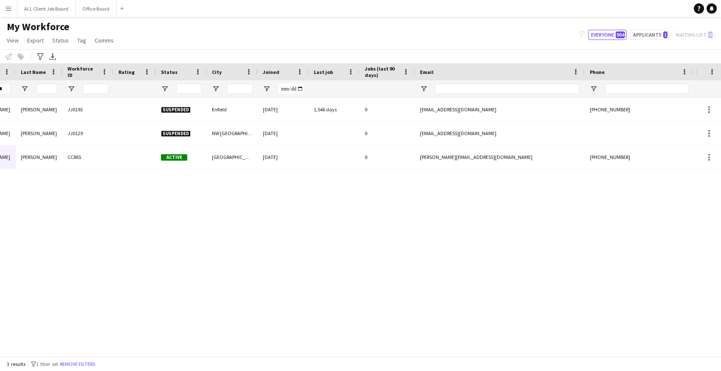
scroll to position [0, 163]
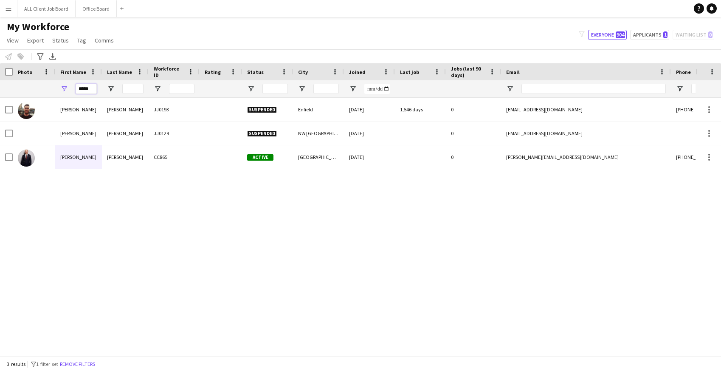
drag, startPoint x: 94, startPoint y: 90, endPoint x: 67, endPoint y: 87, distance: 27.3
click at [67, 88] on div "*****" at bounding box center [78, 88] width 47 height 17
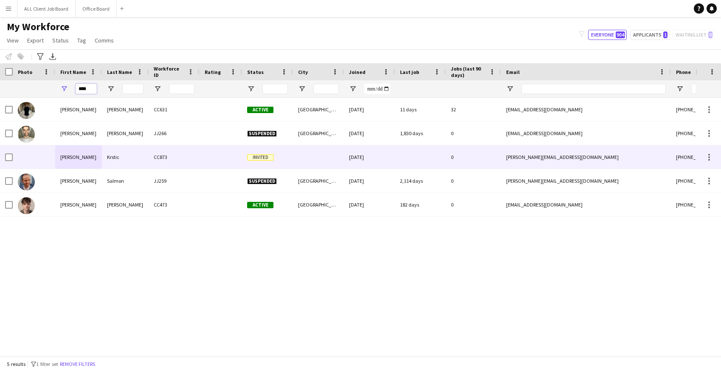
type input "****"
click at [221, 155] on div at bounding box center [221, 156] width 42 height 23
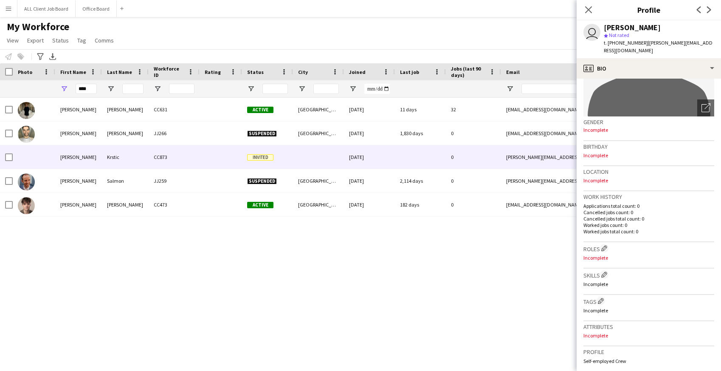
scroll to position [267, 0]
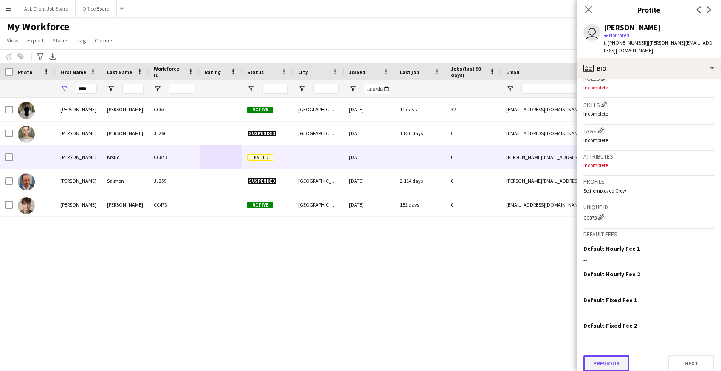
click at [610, 354] on button "Previous" at bounding box center [606, 362] width 46 height 17
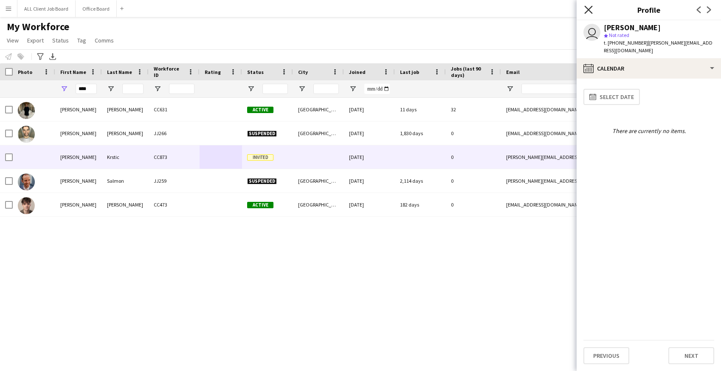
click at [585, 9] on icon "Close pop-in" at bounding box center [588, 10] width 8 height 8
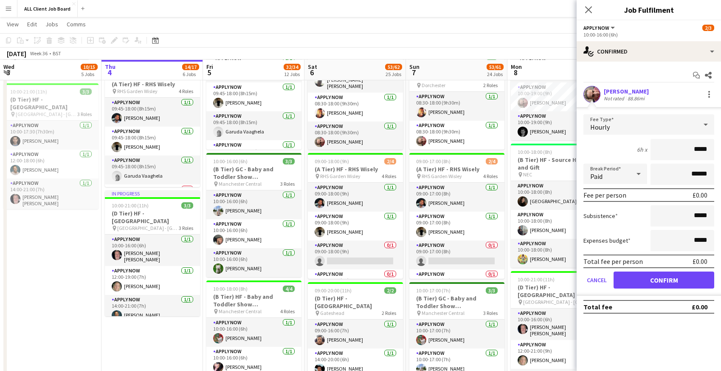
scroll to position [26, 0]
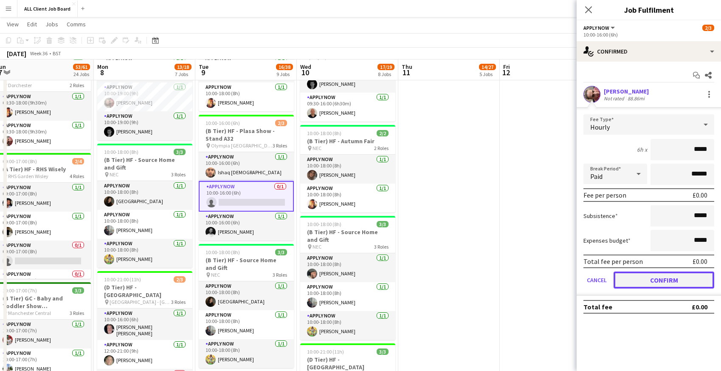
click at [632, 280] on button "Confirm" at bounding box center [663, 279] width 101 height 17
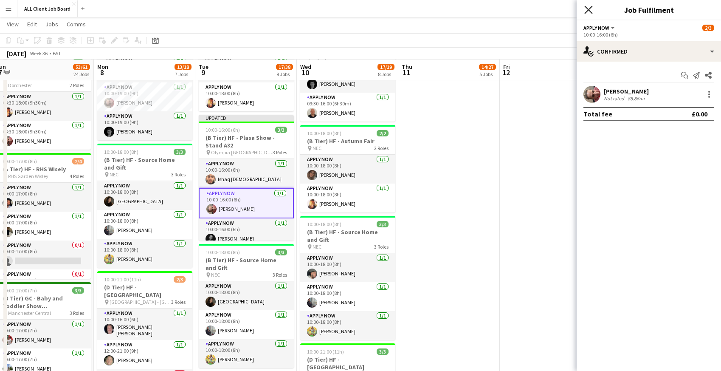
click at [589, 8] on icon "Close pop-in" at bounding box center [588, 10] width 8 height 8
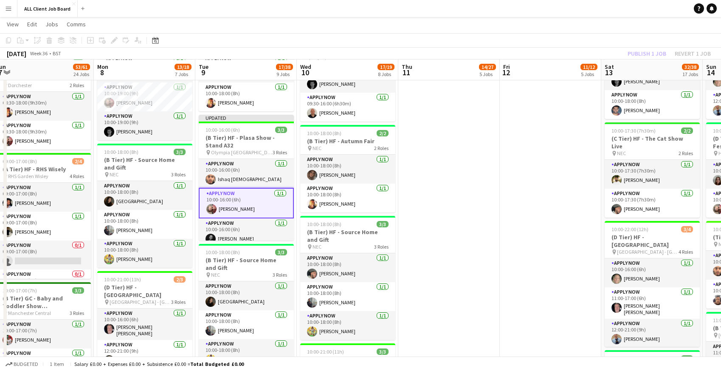
click at [556, 13] on app-navbar "Menu Boards Boards Boards All jobs Status Workforce Workforce My Workforce Recr…" at bounding box center [360, 8] width 721 height 17
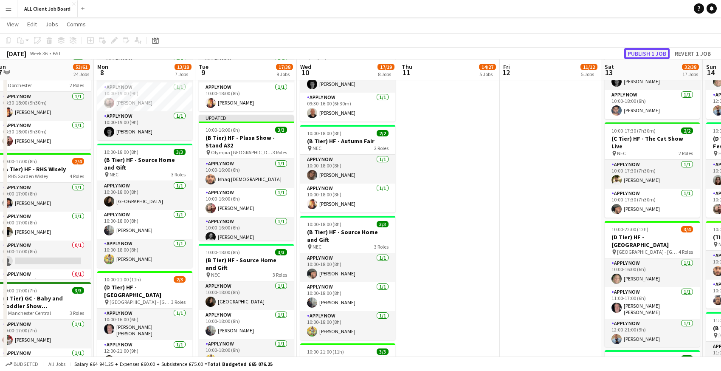
click at [646, 51] on button "Publish 1 job" at bounding box center [646, 53] width 45 height 11
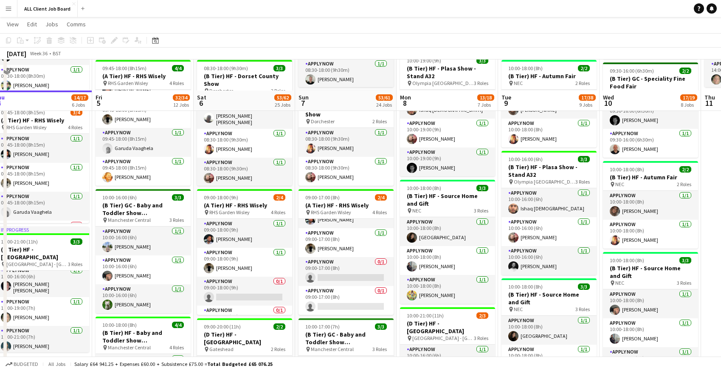
scroll to position [559, 0]
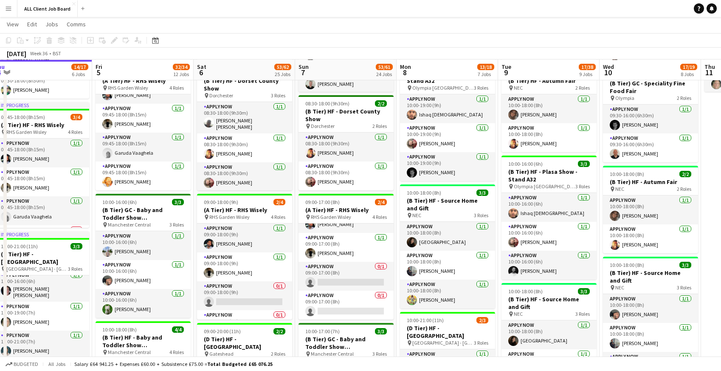
click at [437, 141] on app-card-role "APPLY NOW 1/1 10:00-19:00 (9h) Jean Ramsay" at bounding box center [447, 137] width 95 height 29
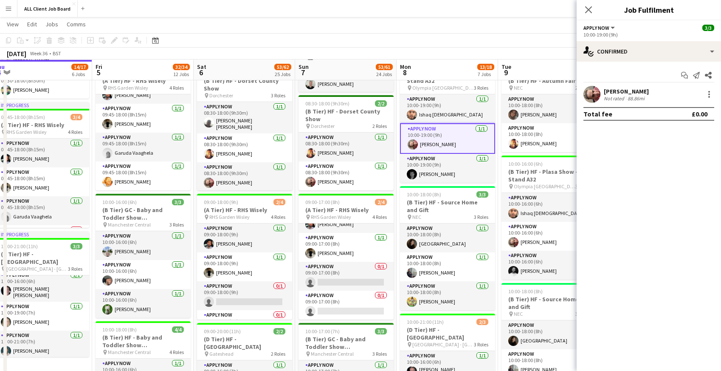
click at [666, 89] on div "Jean Ramsay Not rated 88.86mi" at bounding box center [648, 94] width 144 height 17
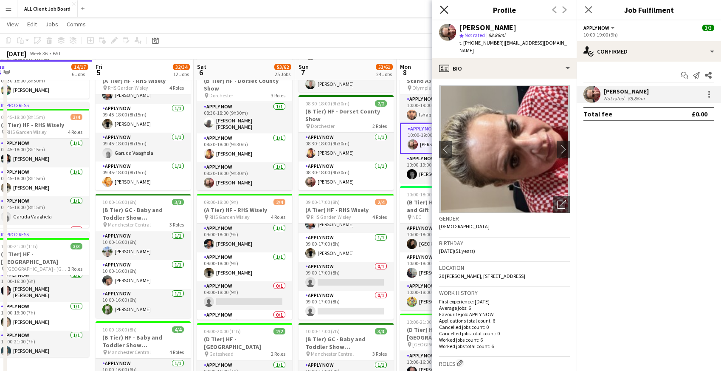
click at [444, 11] on icon "Close pop-in" at bounding box center [444, 10] width 8 height 8
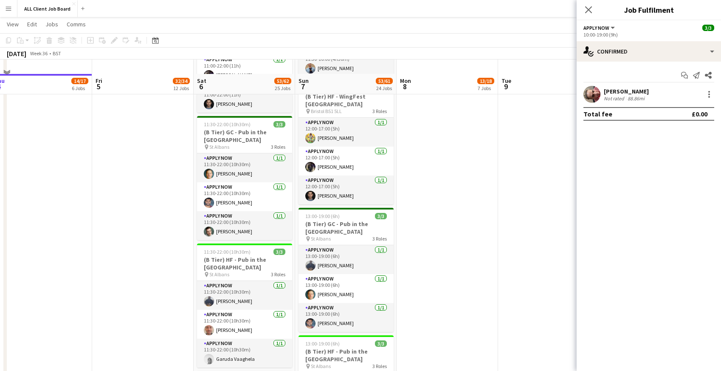
scroll to position [1865, 0]
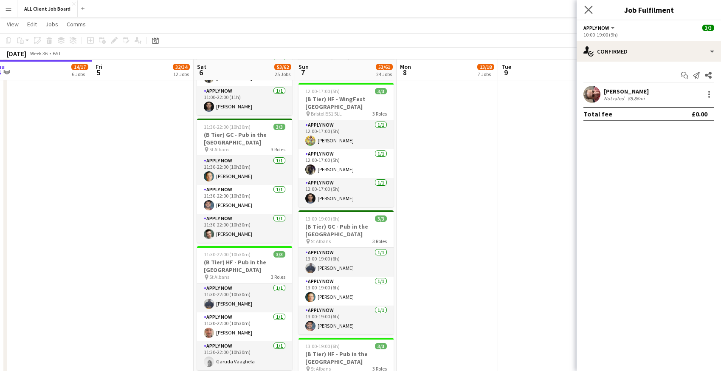
click at [593, 5] on app-icon "Close pop-in" at bounding box center [588, 10] width 12 height 12
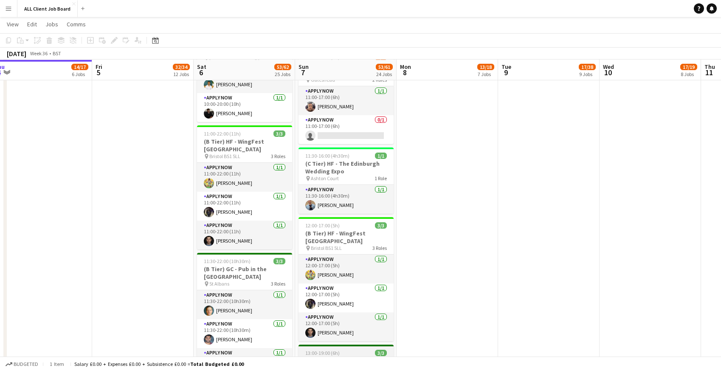
scroll to position [1689, 0]
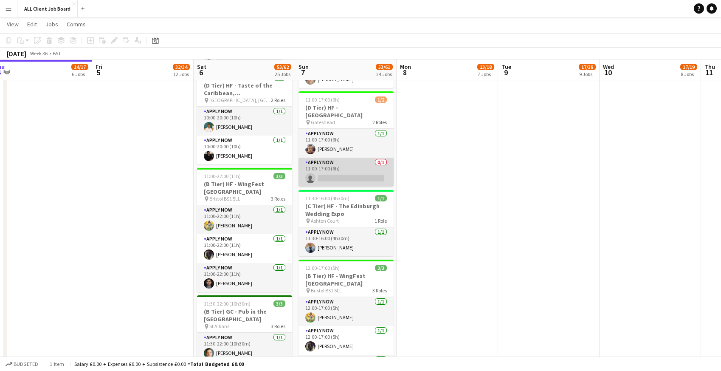
click at [352, 168] on app-card-role "APPLY NOW 0/1 11:00-17:00 (6h) single-neutral-actions" at bounding box center [345, 171] width 95 height 29
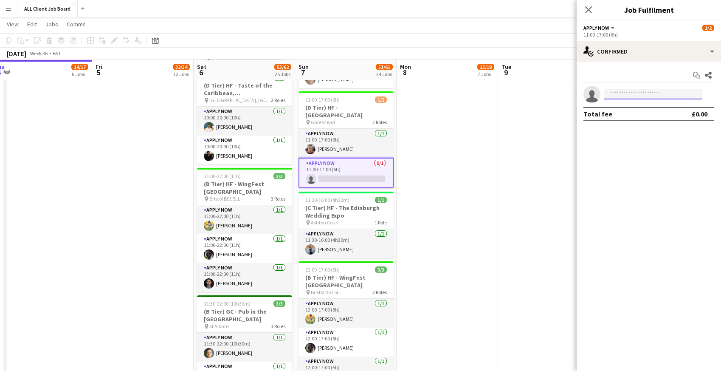
click at [650, 94] on input at bounding box center [653, 94] width 98 height 10
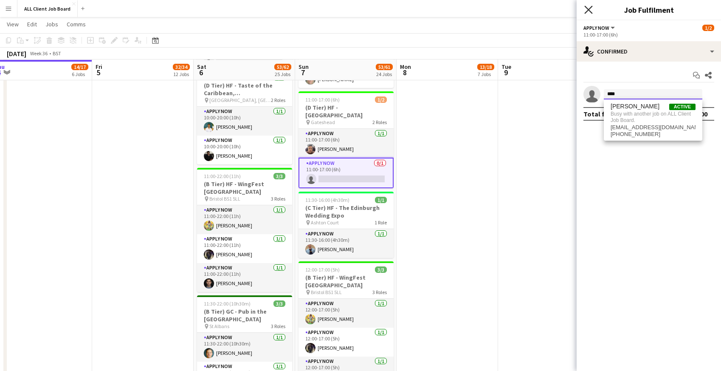
type input "****"
click at [588, 9] on icon at bounding box center [588, 10] width 8 height 8
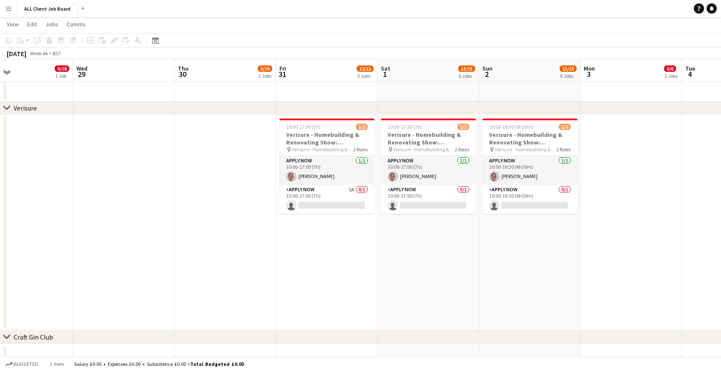
scroll to position [3697, 0]
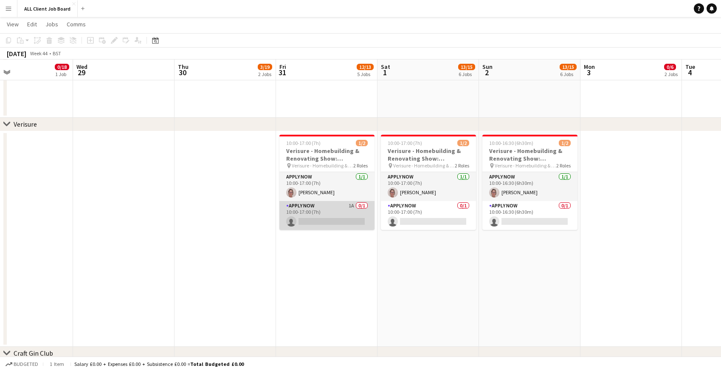
click at [311, 216] on app-card-role "APPLY NOW 1A 0/1 10:00-17:00 (7h) single-neutral-actions" at bounding box center [326, 215] width 95 height 29
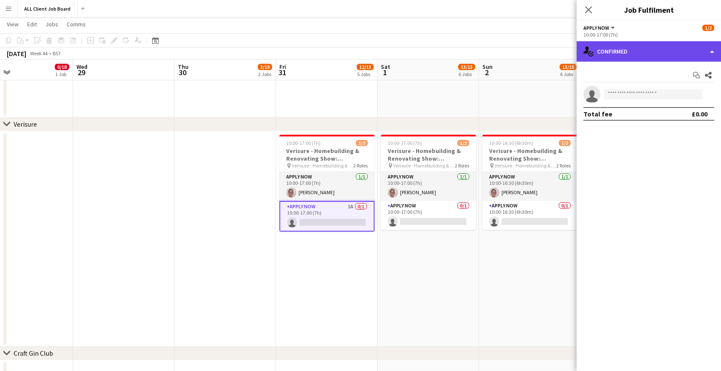
click at [635, 56] on div "single-neutral-actions-check-2 Confirmed" at bounding box center [648, 51] width 144 height 20
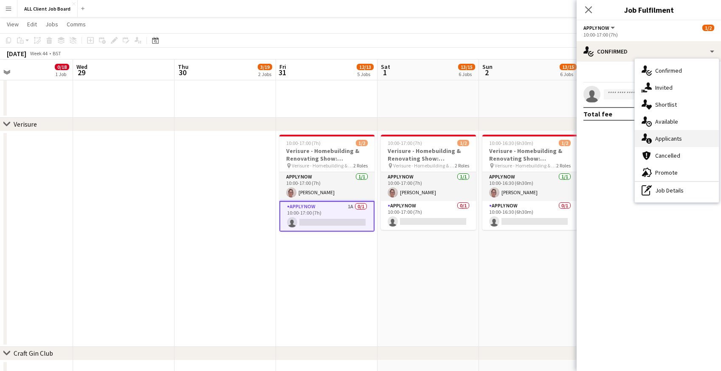
click at [656, 139] on span "Applicants" at bounding box center [668, 139] width 27 height 8
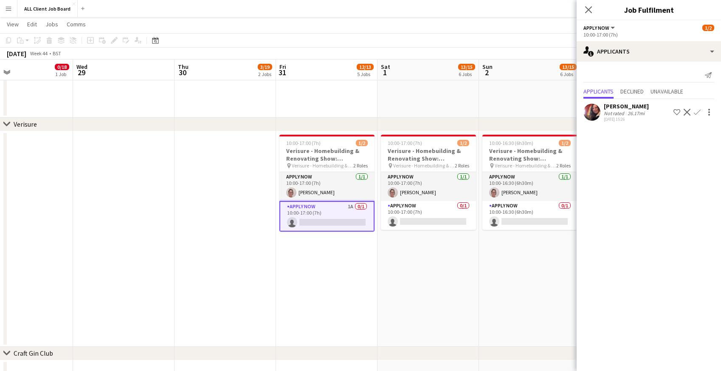
click at [687, 113] on app-icon "Decline" at bounding box center [686, 112] width 7 height 7
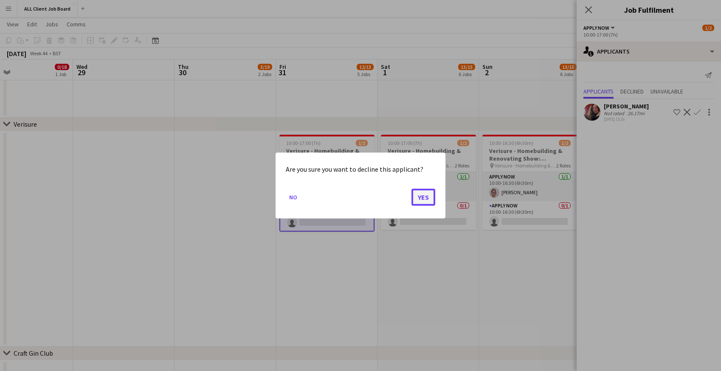
click at [424, 197] on button "Yes" at bounding box center [423, 196] width 24 height 17
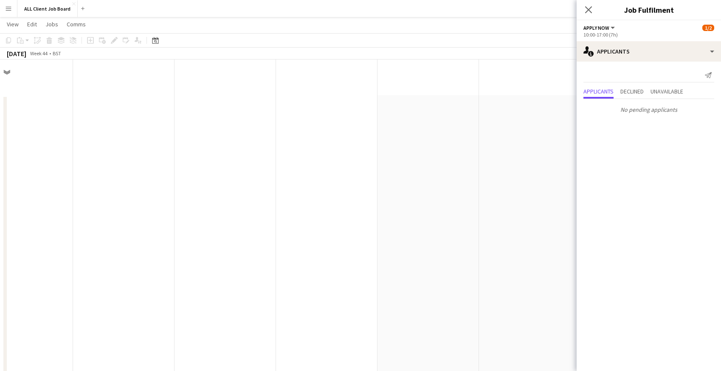
scroll to position [3697, 0]
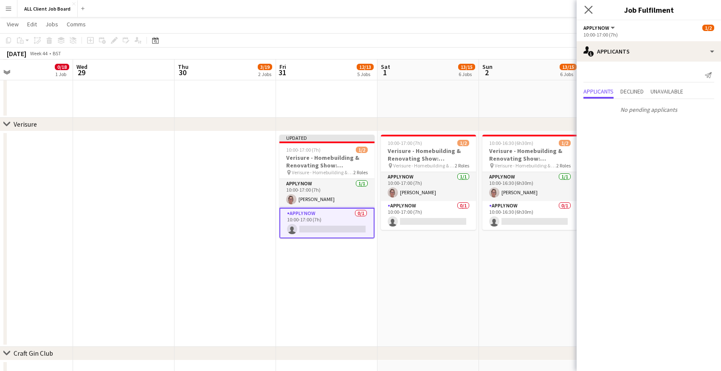
click at [592, 5] on app-icon "Close pop-in" at bounding box center [588, 10] width 12 height 12
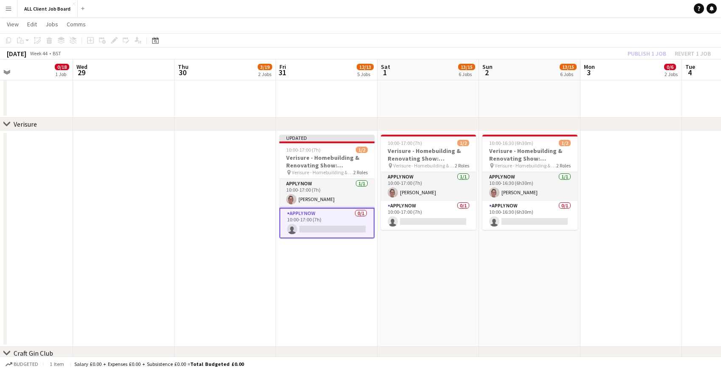
click at [571, 22] on app-page-menu "View Day view expanded Day view collapsed Month view Date picker Jump to today …" at bounding box center [360, 25] width 721 height 16
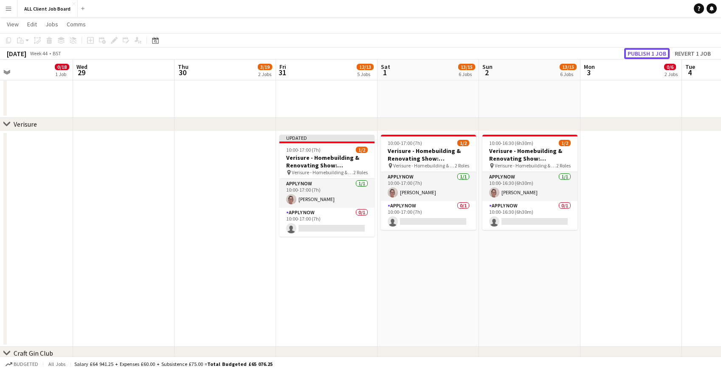
click at [651, 58] on button "Publish 1 job" at bounding box center [646, 53] width 45 height 11
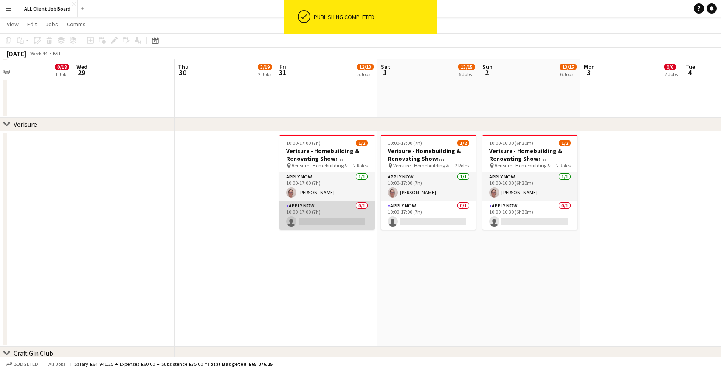
click at [300, 211] on app-card-role "APPLY NOW 0/1 10:00-17:00 (7h) single-neutral-actions" at bounding box center [326, 215] width 95 height 29
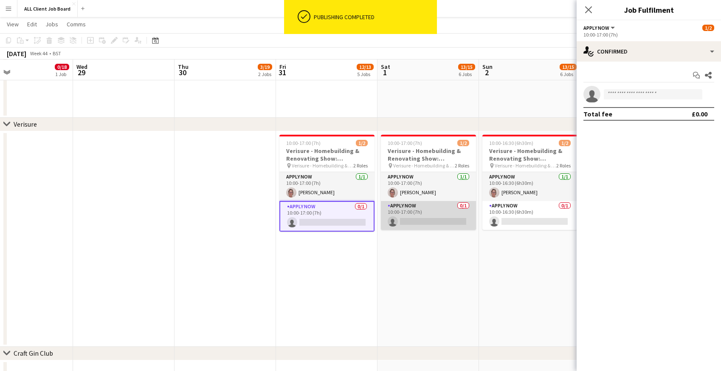
click at [423, 211] on app-card-role "APPLY NOW 0/1 10:00-17:00 (7h) single-neutral-actions" at bounding box center [428, 215] width 95 height 29
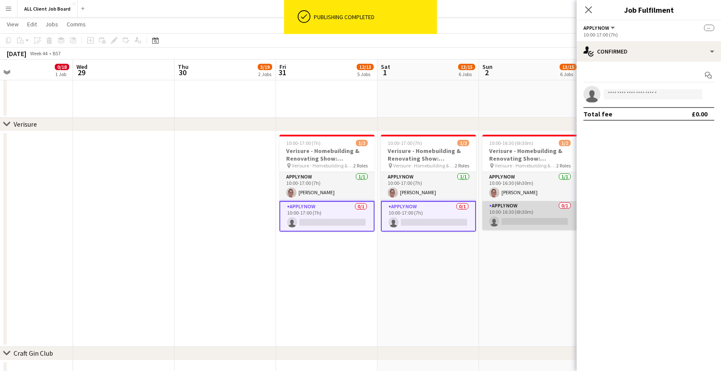
click at [520, 214] on app-card-role "APPLY NOW 0/1 10:00-16:30 (6h30m) single-neutral-actions" at bounding box center [529, 215] width 95 height 29
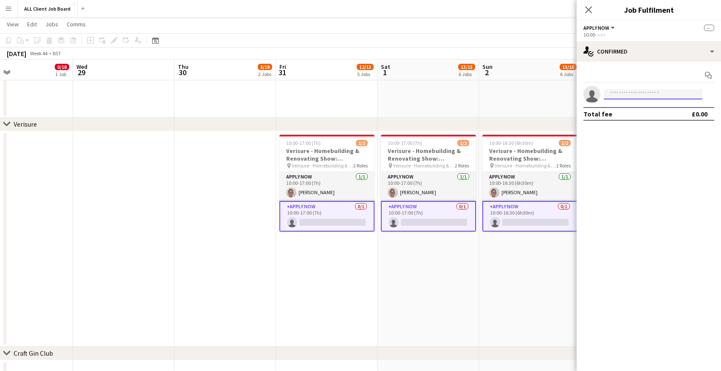
click at [612, 96] on input at bounding box center [653, 94] width 98 height 10
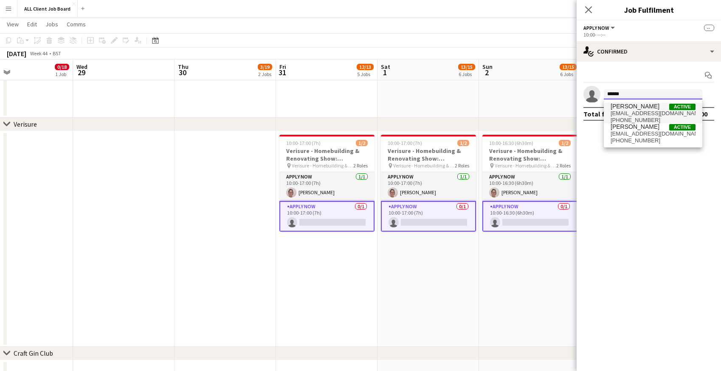
type input "******"
click at [641, 112] on span "nickyhodgson2003@yahoo.co.uk" at bounding box center [652, 113] width 85 height 7
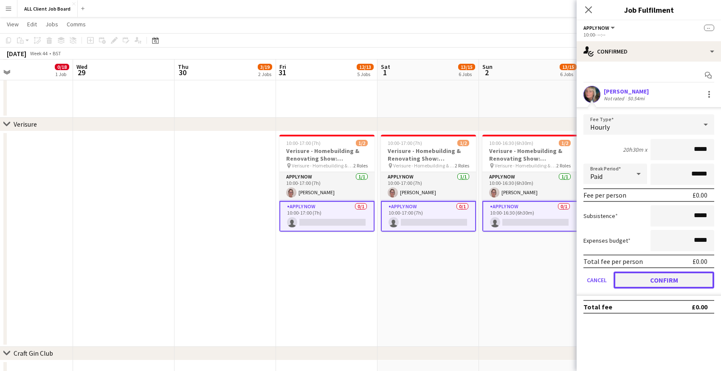
click at [647, 283] on button "Confirm" at bounding box center [663, 279] width 101 height 17
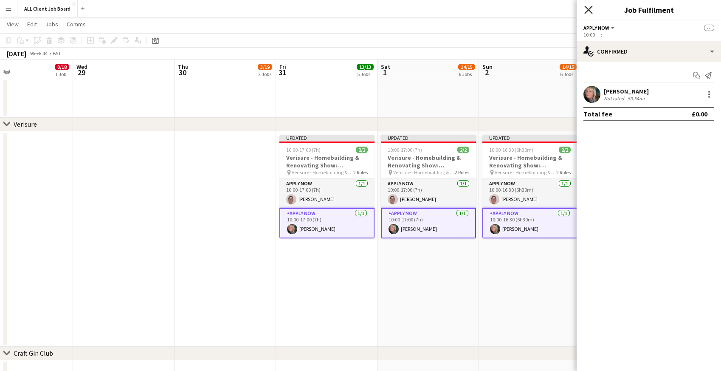
click at [587, 9] on icon at bounding box center [588, 10] width 8 height 8
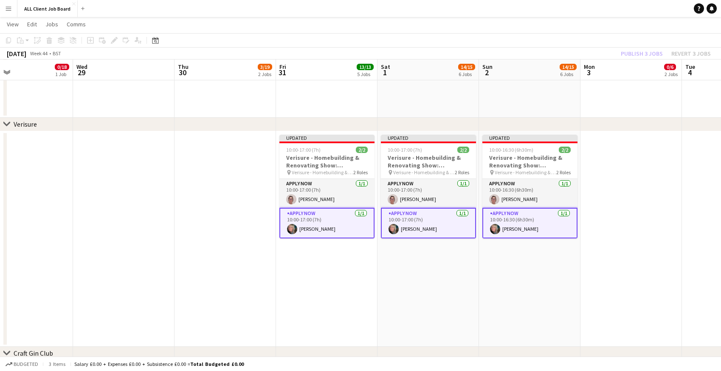
click at [575, 7] on app-navbar "Menu Boards Boards Boards All jobs Status Workforce Workforce My Workforce Recr…" at bounding box center [360, 8] width 721 height 17
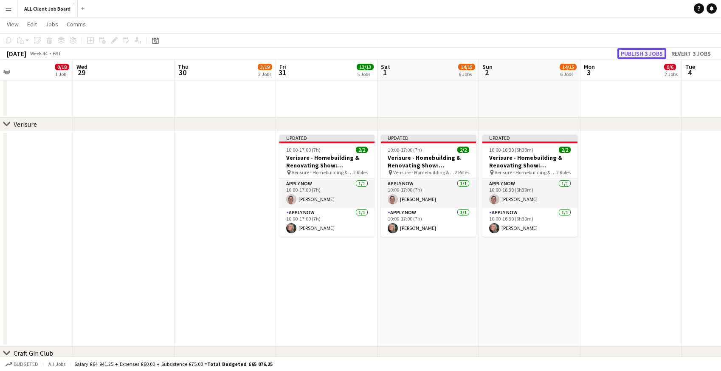
click at [628, 53] on button "Publish 3 jobs" at bounding box center [641, 53] width 49 height 11
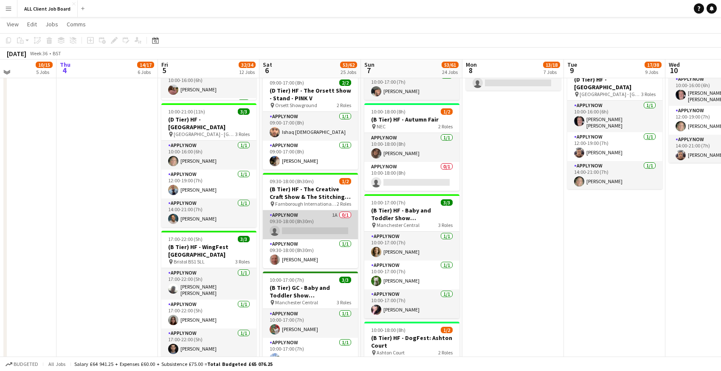
scroll to position [907, 0]
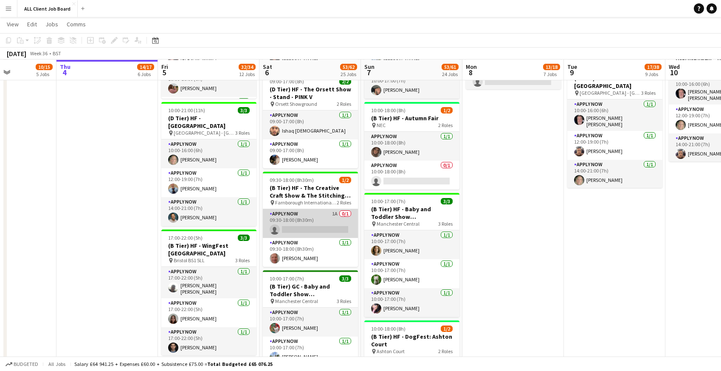
click at [302, 219] on app-card-role "APPLY NOW 1A 0/1 09:30-18:00 (8h30m) single-neutral-actions" at bounding box center [310, 223] width 95 height 29
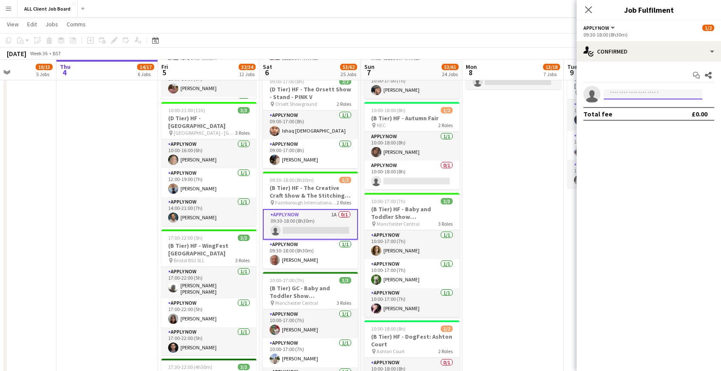
click at [620, 94] on input at bounding box center [653, 94] width 98 height 10
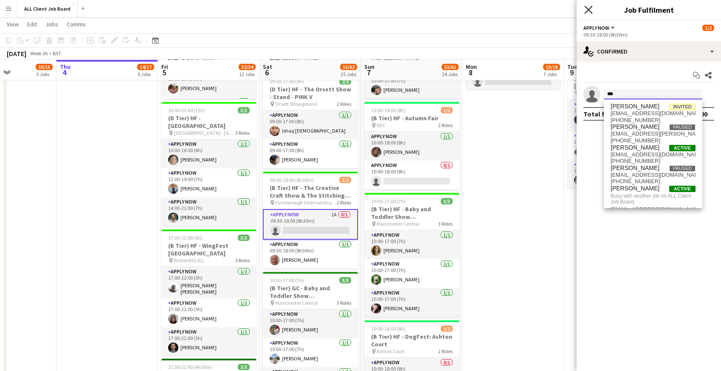
type input "***"
click at [586, 7] on icon at bounding box center [588, 10] width 8 height 8
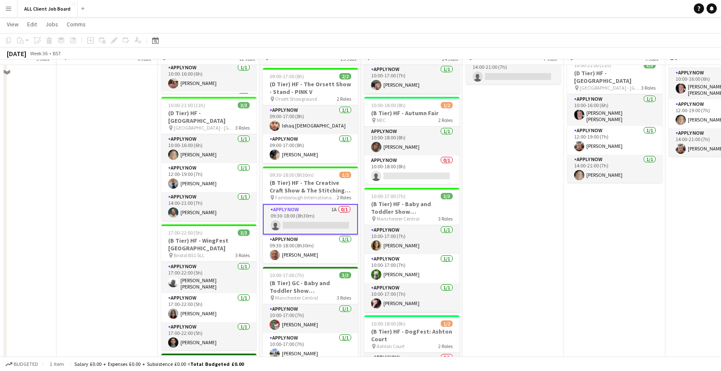
scroll to position [897, 0]
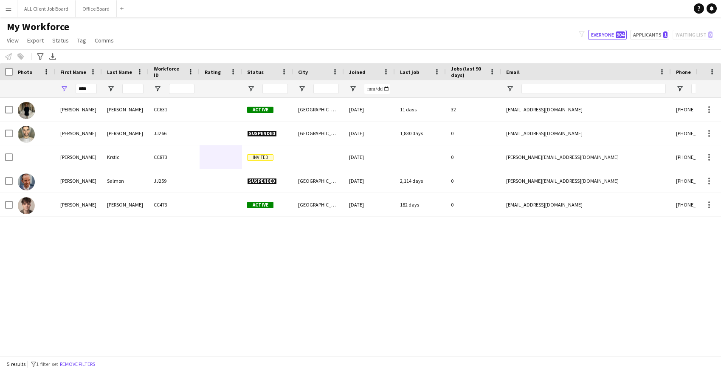
click at [7, 7] on app-icon "Menu" at bounding box center [8, 8] width 7 height 7
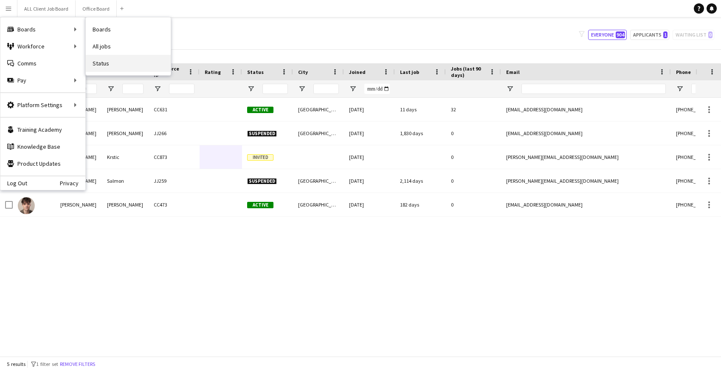
click at [106, 65] on link "Status" at bounding box center [128, 63] width 85 height 17
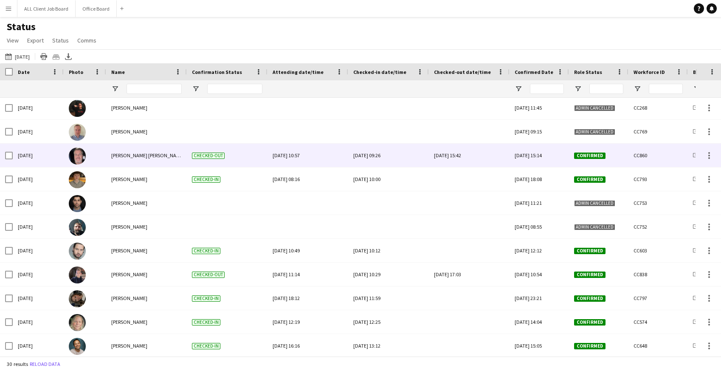
scroll to position [396, 0]
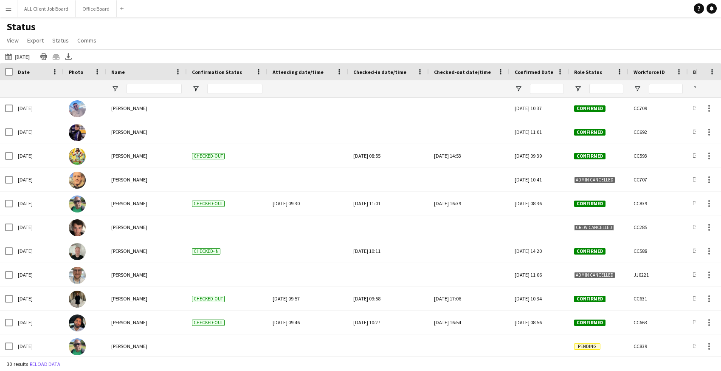
click at [9, 12] on button "Menu" at bounding box center [8, 8] width 17 height 17
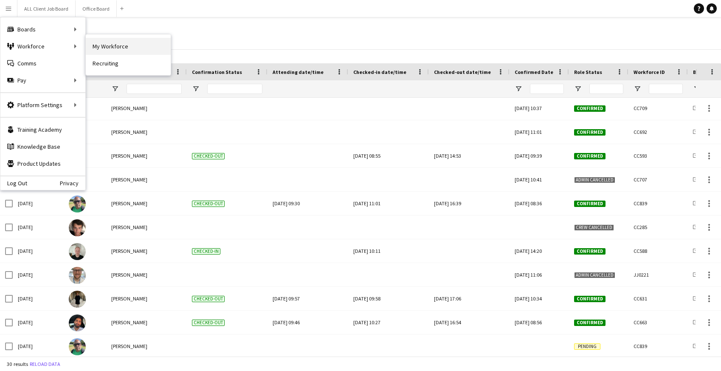
click at [111, 44] on link "My Workforce" at bounding box center [128, 46] width 85 height 17
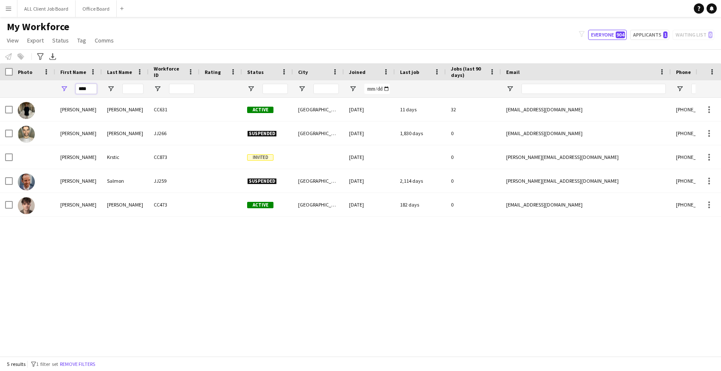
drag, startPoint x: 91, startPoint y: 90, endPoint x: 69, endPoint y: 90, distance: 21.6
click at [68, 90] on div "****" at bounding box center [78, 88] width 47 height 17
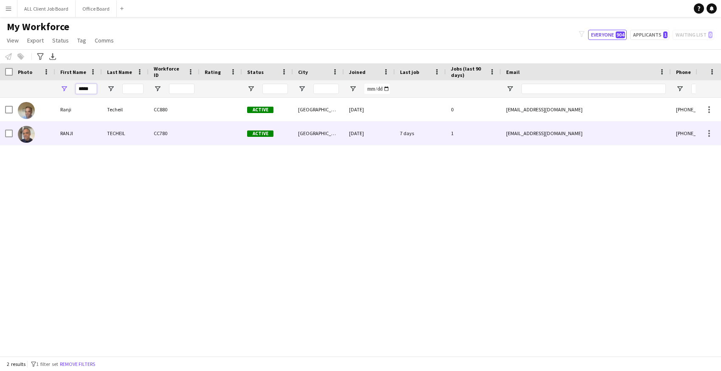
type input "*****"
click at [90, 136] on div "RANJI" at bounding box center [78, 132] width 47 height 23
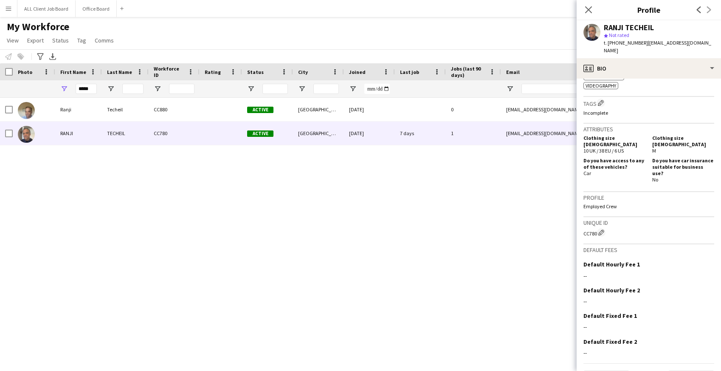
scroll to position [354, 0]
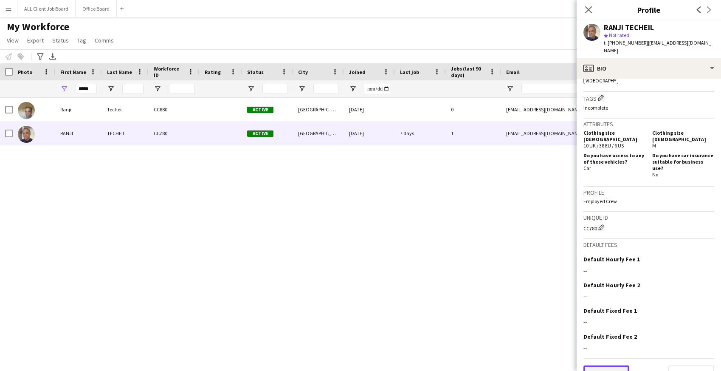
click at [608, 365] on button "Previous" at bounding box center [606, 373] width 46 height 17
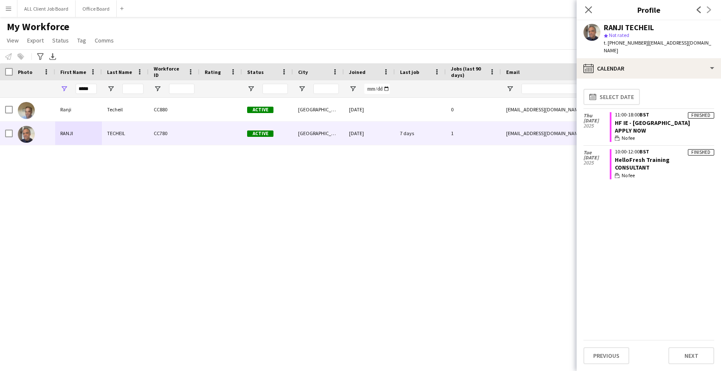
click at [530, 182] on div "Ranji Techeil CC880 Active [GEOGRAPHIC_DATA] [DATE] 0 [EMAIL_ADDRESS][DOMAIN_NA…" at bounding box center [347, 227] width 695 height 258
click at [589, 8] on icon at bounding box center [588, 10] width 8 height 8
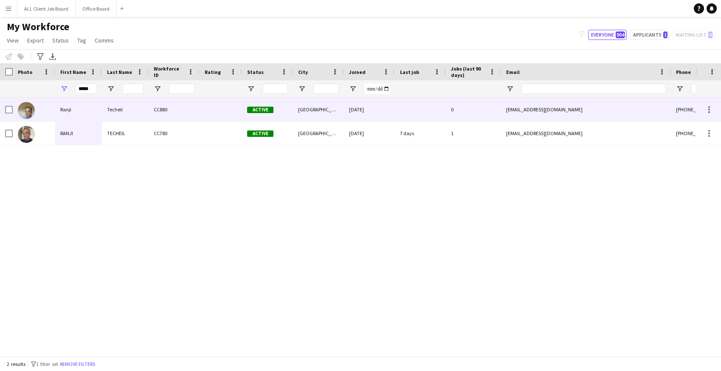
click at [399, 107] on div at bounding box center [420, 109] width 51 height 23
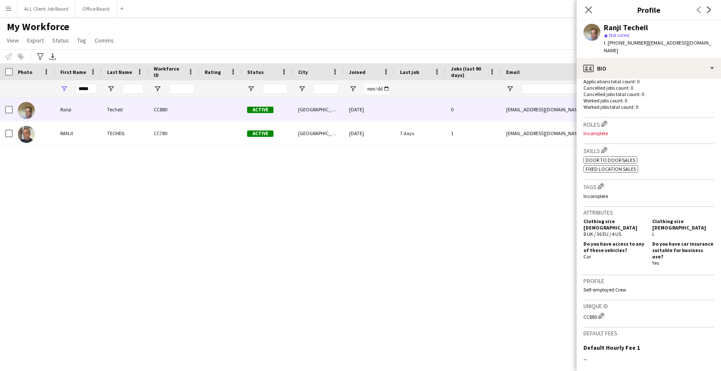
scroll to position [307, 0]
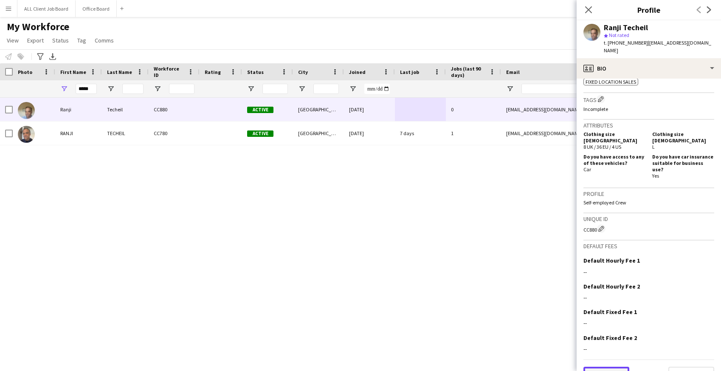
click at [596, 366] on button "Previous" at bounding box center [606, 374] width 46 height 17
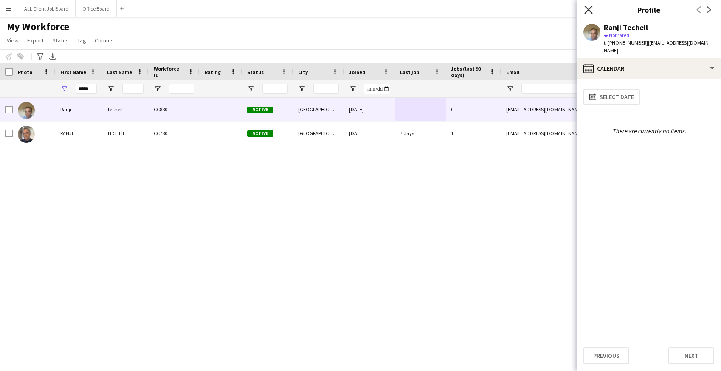
click at [586, 11] on icon at bounding box center [588, 10] width 8 height 8
